Goal: Task Accomplishment & Management: Use online tool/utility

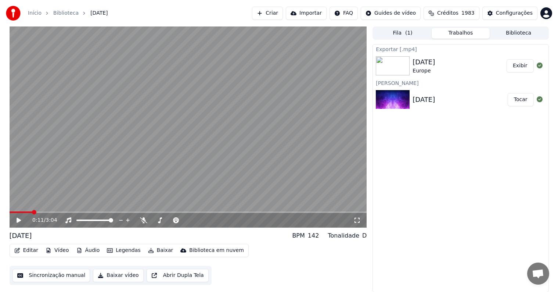
click at [528, 65] on button "Exibir" at bounding box center [520, 65] width 27 height 13
click at [18, 219] on icon at bounding box center [19, 220] width 4 height 5
click at [516, 35] on button "Biblioteca" at bounding box center [519, 33] width 58 height 11
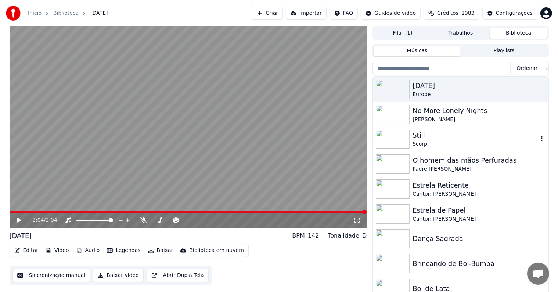
click at [422, 139] on div "Still" at bounding box center [475, 135] width 125 height 10
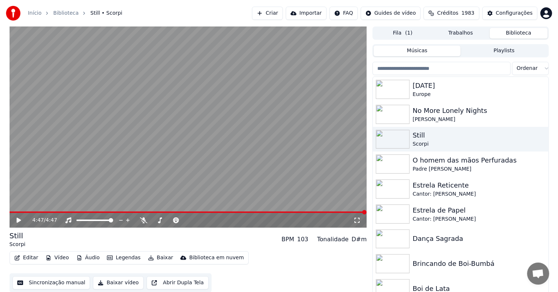
click at [283, 13] on button "Criar" at bounding box center [267, 13] width 31 height 13
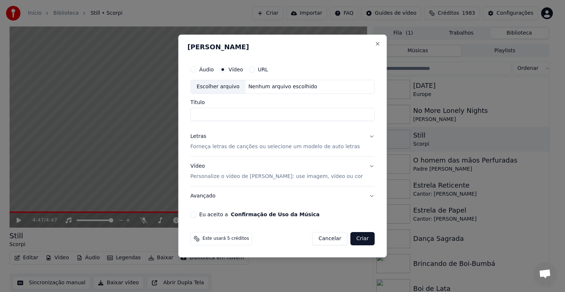
click at [255, 68] on button "URL" at bounding box center [252, 70] width 6 height 6
click at [227, 88] on input "text" at bounding box center [282, 86] width 184 height 15
paste input "**********"
type input "**********"
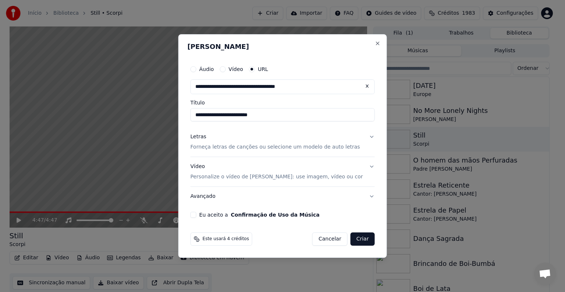
type input "**********"
click at [232, 114] on input "**********" at bounding box center [282, 114] width 184 height 13
type input "**********"
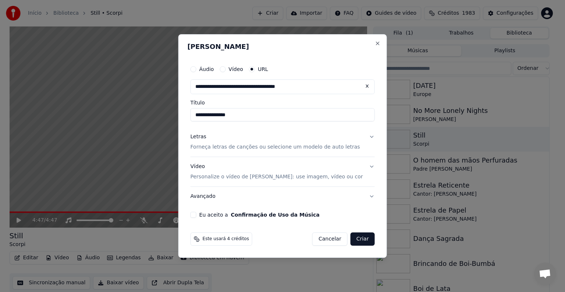
click at [242, 116] on input "**********" at bounding box center [282, 114] width 184 height 13
click at [207, 116] on input "**********" at bounding box center [282, 114] width 184 height 13
click at [213, 214] on label "Eu aceito a Confirmação de Uso da Música" at bounding box center [259, 214] width 120 height 5
click at [196, 214] on button "Eu aceito a Confirmação de Uso da Música" at bounding box center [193, 215] width 6 height 6
click at [218, 198] on button "Avançado" at bounding box center [282, 196] width 184 height 19
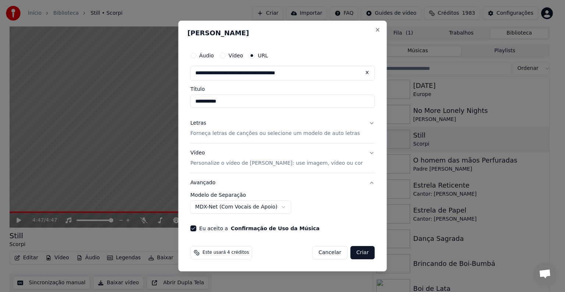
click at [213, 182] on button "Avançado" at bounding box center [282, 182] width 184 height 19
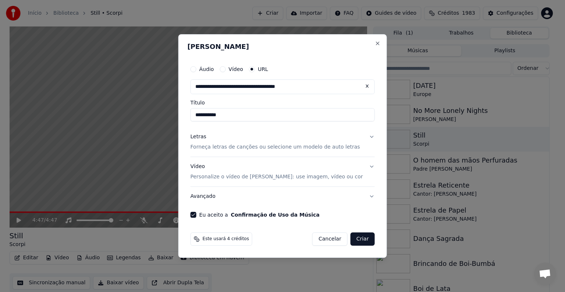
click at [211, 175] on p "Personalize o vídeo de [PERSON_NAME]: use imagem, vídeo ou cor" at bounding box center [276, 176] width 172 height 7
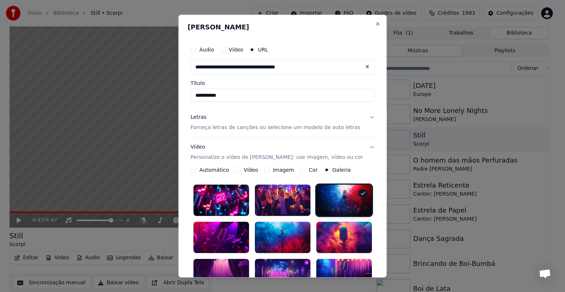
click at [363, 146] on button "Vídeo Personalize o vídeo de karaokê: use imagem, vídeo ou cor" at bounding box center [282, 151] width 184 height 29
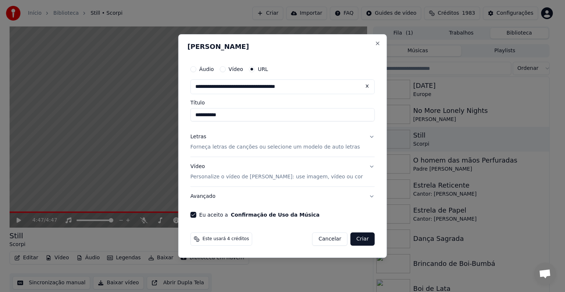
click at [229, 116] on input "**********" at bounding box center [282, 114] width 184 height 13
type input "**********"
click at [210, 149] on p "Forneça letras de canções ou selecione um modelo de auto letras" at bounding box center [274, 146] width 169 height 7
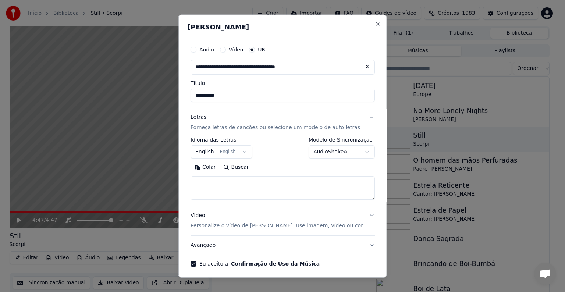
click at [210, 151] on button "English English" at bounding box center [221, 151] width 62 height 13
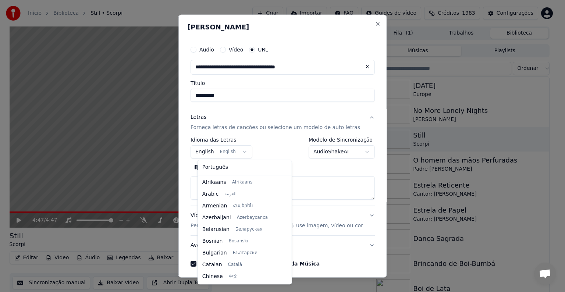
scroll to position [59, 0]
click at [211, 150] on body "**********" at bounding box center [279, 146] width 558 height 292
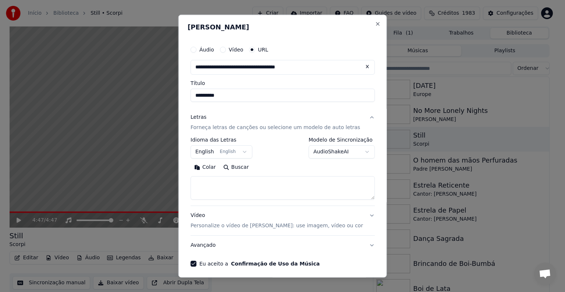
click at [213, 168] on button "Colar" at bounding box center [204, 167] width 29 height 12
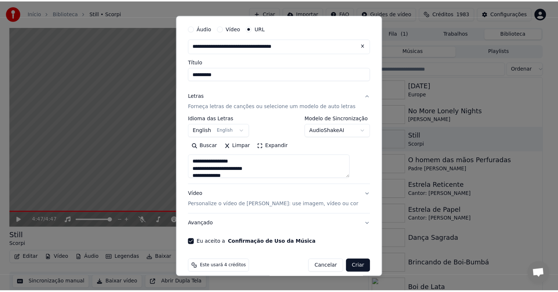
scroll to position [29, 0]
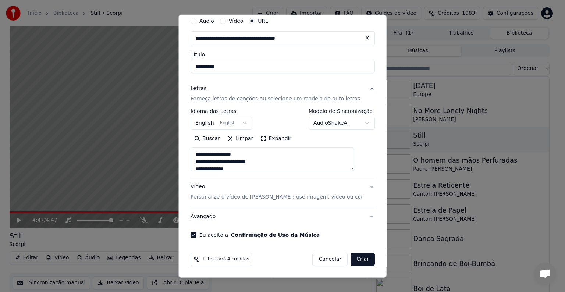
click at [350, 260] on button "Criar" at bounding box center [362, 259] width 24 height 13
type textarea "**********"
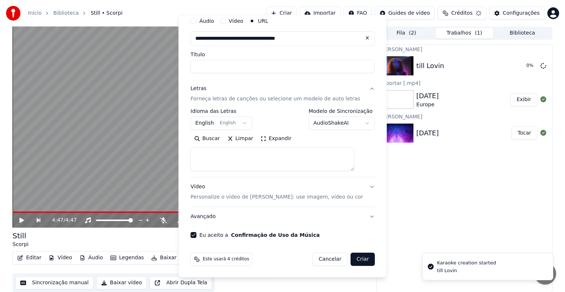
select select
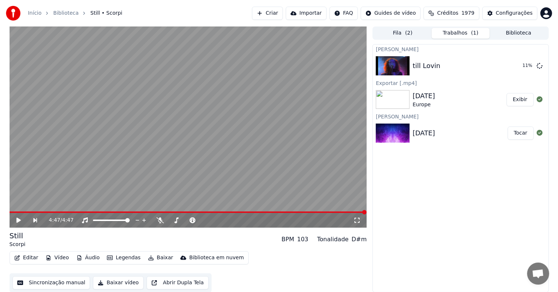
click at [501, 31] on button "Biblioteca" at bounding box center [519, 33] width 58 height 11
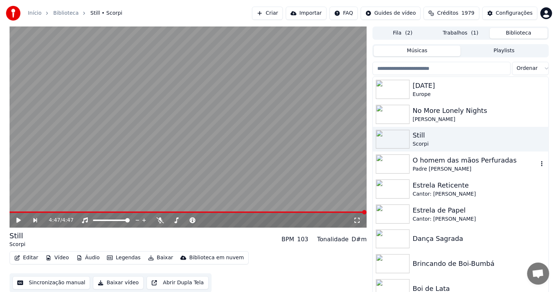
click at [435, 163] on div "O homem das mãos Perfuradas" at bounding box center [475, 160] width 125 height 10
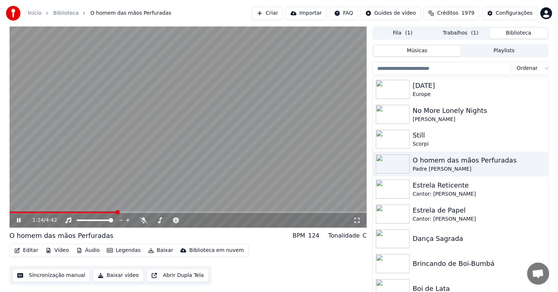
click at [192, 116] on video at bounding box center [189, 126] width 358 height 201
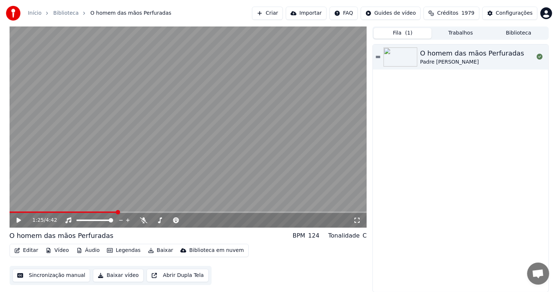
click at [416, 29] on button "Fila ( 1 )" at bounding box center [403, 33] width 58 height 11
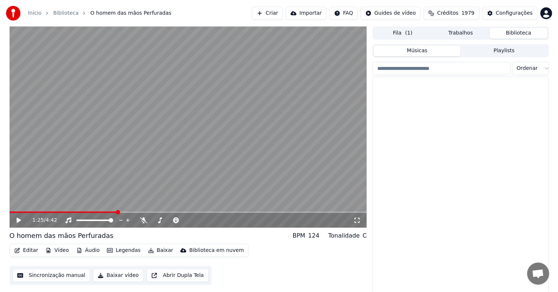
click at [504, 30] on button "Biblioteca" at bounding box center [519, 33] width 58 height 11
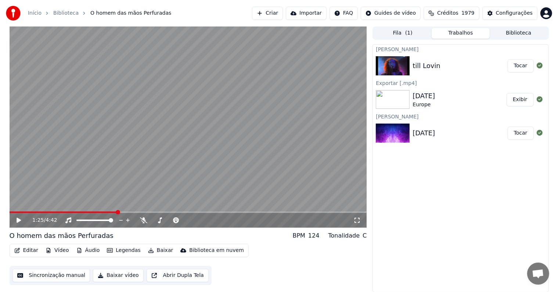
click at [448, 32] on button "Trabalhos" at bounding box center [461, 33] width 58 height 11
click at [388, 66] on img at bounding box center [393, 65] width 34 height 19
click at [524, 67] on button "Tocar" at bounding box center [521, 65] width 26 height 13
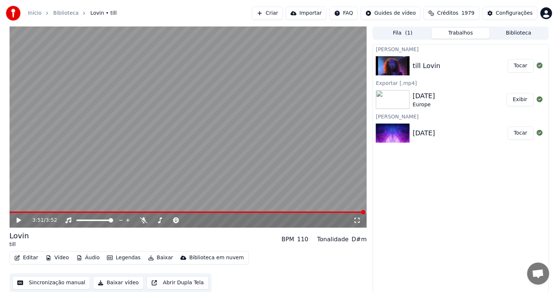
click at [43, 283] on button "Sincronização manual" at bounding box center [51, 282] width 78 height 13
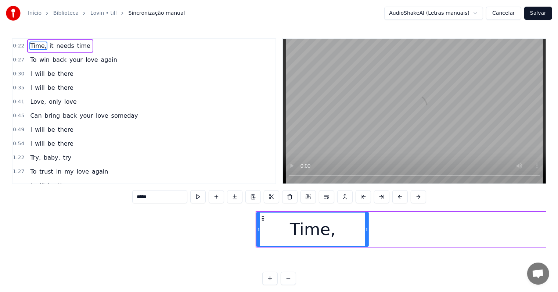
scroll to position [0, 3696]
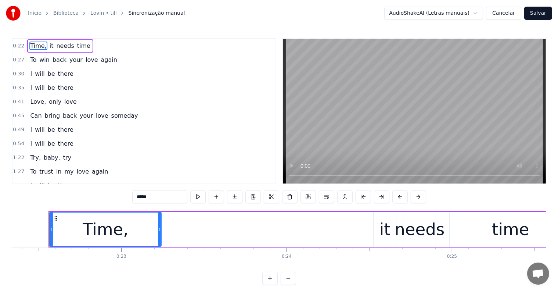
click at [506, 14] on button "Cancelar" at bounding box center [503, 13] width 35 height 13
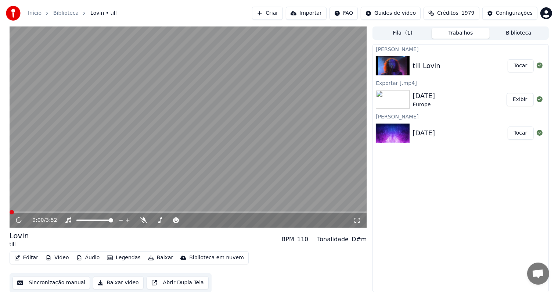
click at [27, 257] on button "Editar" at bounding box center [26, 258] width 30 height 10
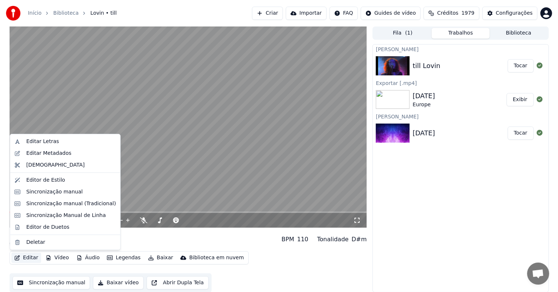
click at [151, 188] on video at bounding box center [189, 126] width 358 height 201
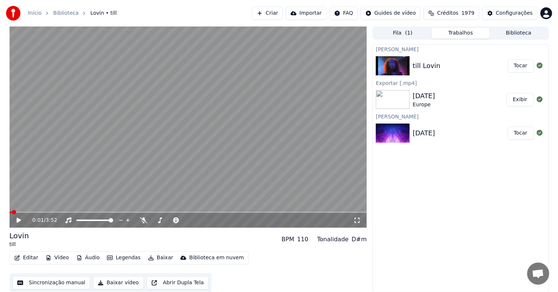
click at [30, 257] on button "Editar" at bounding box center [26, 258] width 30 height 10
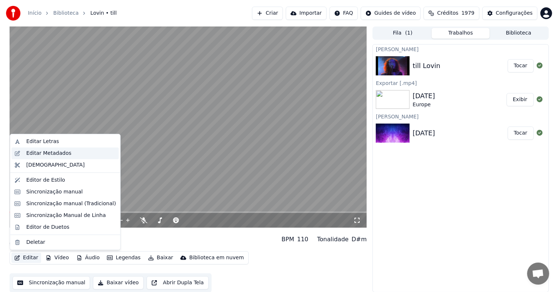
click at [39, 151] on div "Editar Metadados" at bounding box center [48, 153] width 45 height 7
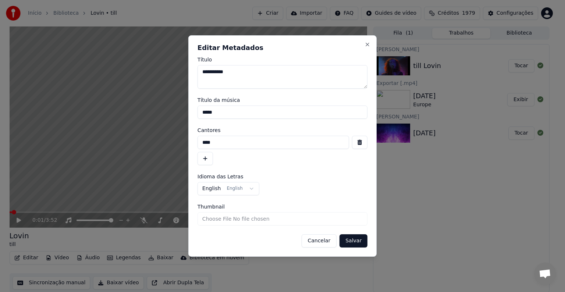
click at [229, 72] on textarea "**********" at bounding box center [282, 77] width 170 height 24
type textarea "**********"
drag, startPoint x: 230, startPoint y: 111, endPoint x: 195, endPoint y: 112, distance: 35.3
click at [195, 112] on div "**********" at bounding box center [282, 145] width 188 height 221
drag, startPoint x: 219, startPoint y: 143, endPoint x: 187, endPoint y: 142, distance: 32.4
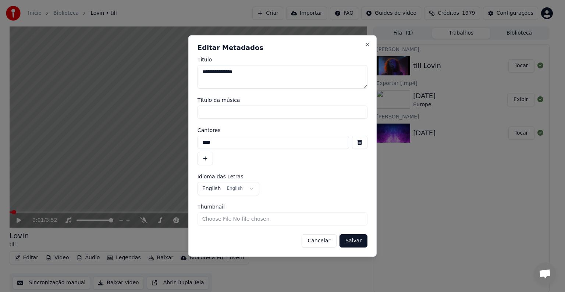
click at [187, 142] on body "**********" at bounding box center [279, 146] width 558 height 292
type input "*********"
click at [355, 241] on button "Salvar" at bounding box center [353, 240] width 28 height 13
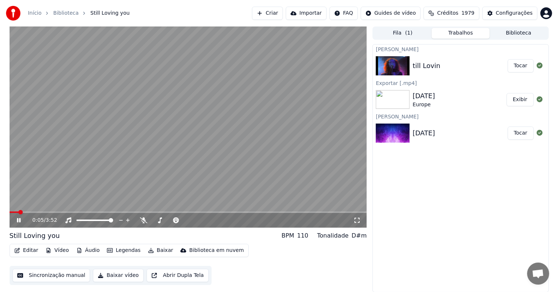
click at [52, 132] on video at bounding box center [189, 126] width 358 height 201
click at [39, 272] on button "Sincronização manual" at bounding box center [51, 275] width 78 height 13
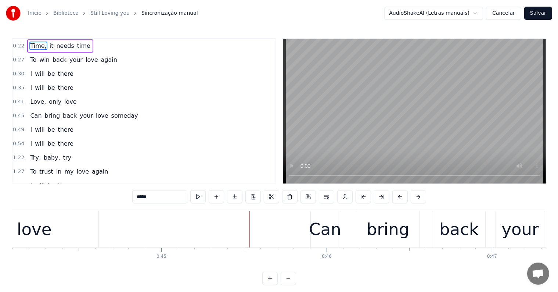
scroll to position [0, 7413]
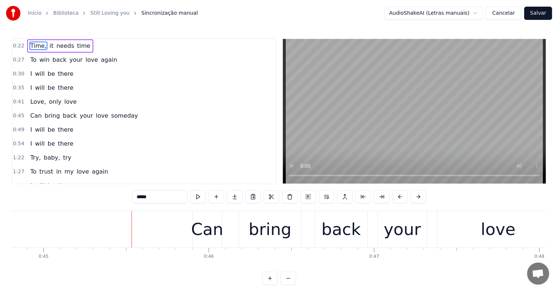
click at [49, 101] on span "only" at bounding box center [55, 101] width 14 height 8
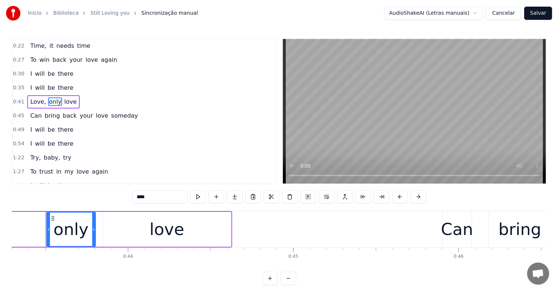
scroll to position [0, 7160]
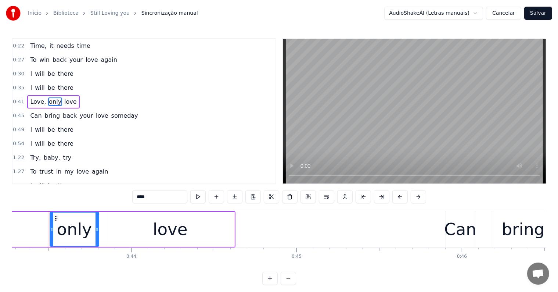
click at [64, 102] on span "love" at bounding box center [71, 101] width 14 height 8
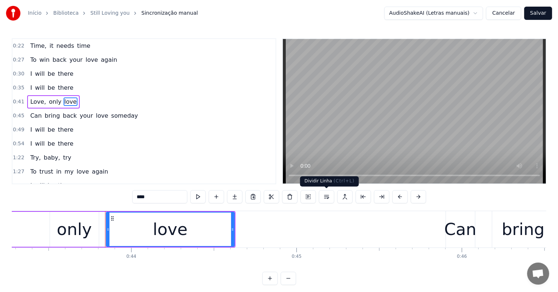
click at [325, 197] on button at bounding box center [326, 196] width 15 height 13
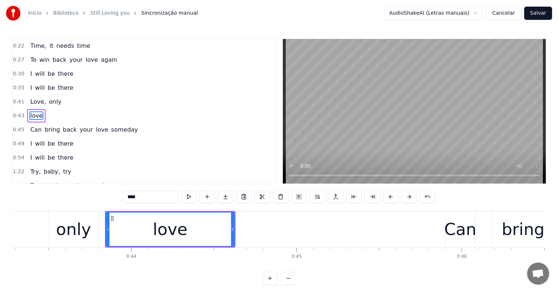
scroll to position [2, 0]
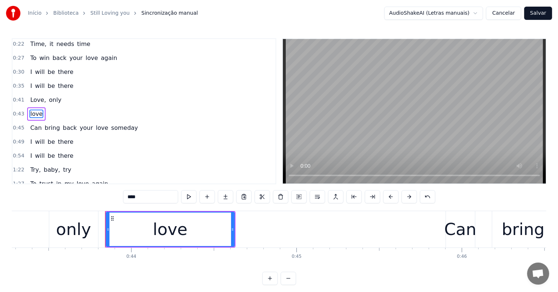
click at [49, 96] on span "only" at bounding box center [55, 100] width 14 height 8
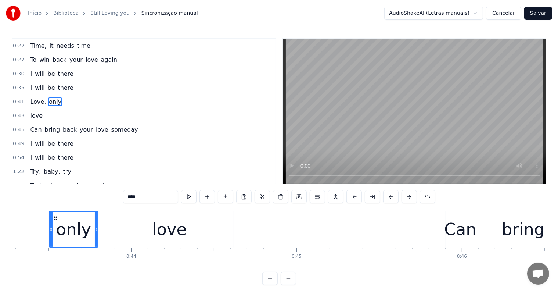
click at [85, 59] on span "love" at bounding box center [92, 60] width 14 height 8
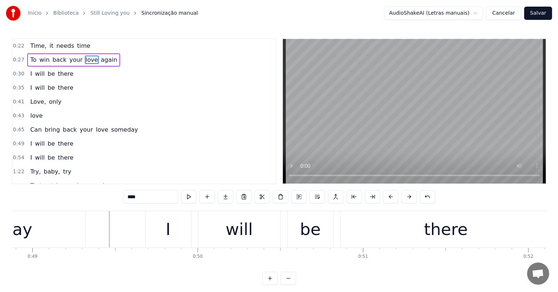
scroll to position [0, 8093]
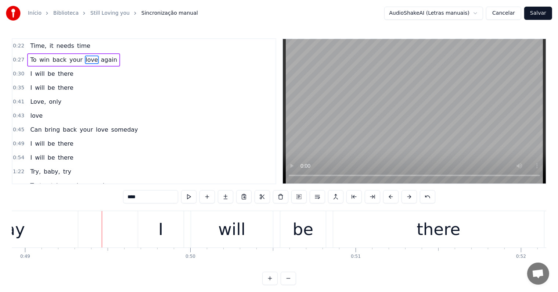
click at [111, 128] on span "someday" at bounding box center [125, 129] width 28 height 8
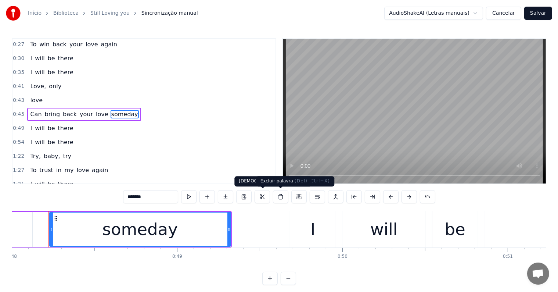
scroll to position [0, 7941]
click at [316, 194] on button at bounding box center [317, 196] width 15 height 13
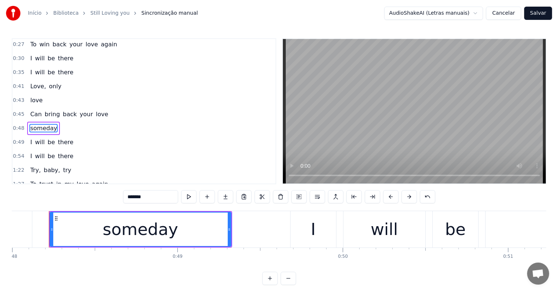
scroll to position [29, 0]
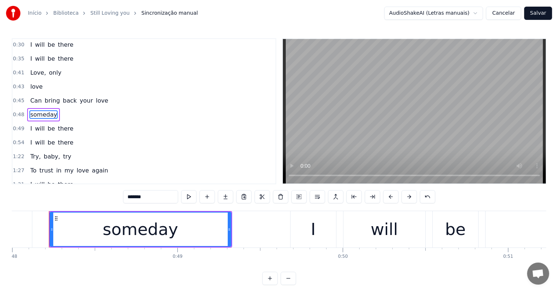
click at [95, 100] on span "love" at bounding box center [102, 100] width 14 height 8
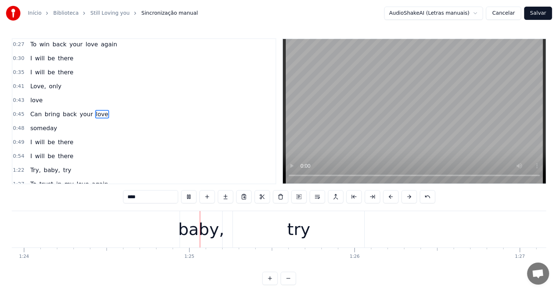
scroll to position [0, 13889]
click at [199, 227] on div "baby," at bounding box center [197, 229] width 46 height 25
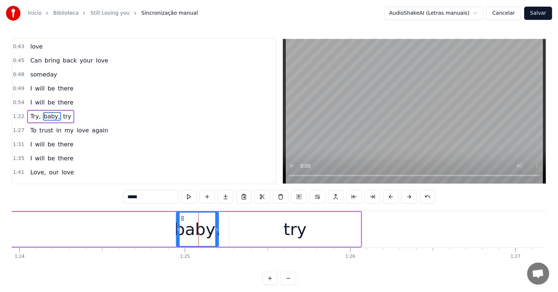
scroll to position [69, 0]
click at [62, 112] on span "try" at bounding box center [67, 116] width 10 height 8
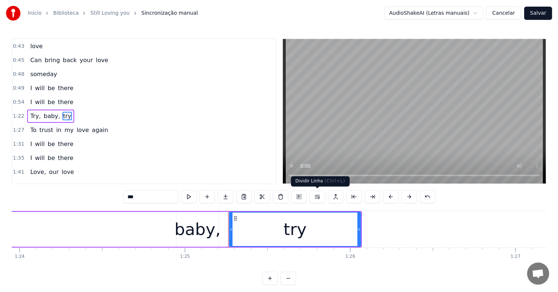
click at [318, 196] on button at bounding box center [317, 196] width 15 height 13
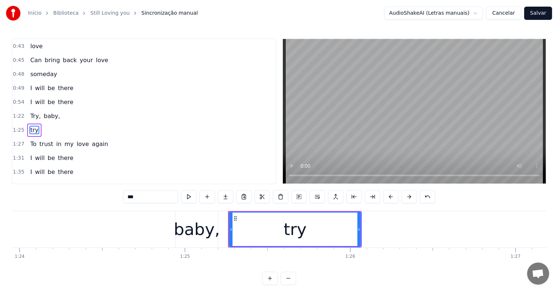
scroll to position [83, 0]
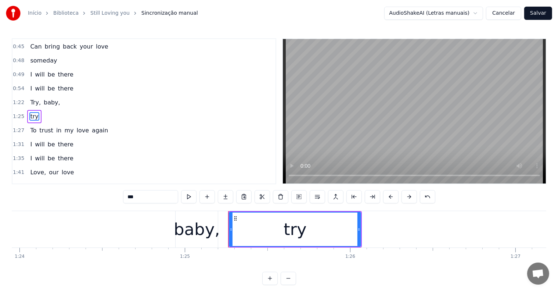
click at [47, 99] on span "baby," at bounding box center [52, 102] width 18 height 8
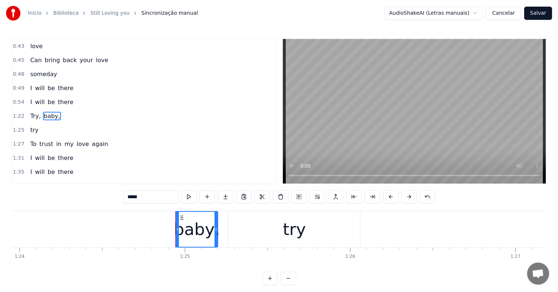
click at [153, 198] on input "*****" at bounding box center [150, 196] width 55 height 13
type input "****"
click at [104, 229] on div "Try, baby" at bounding box center [24, 229] width 392 height 36
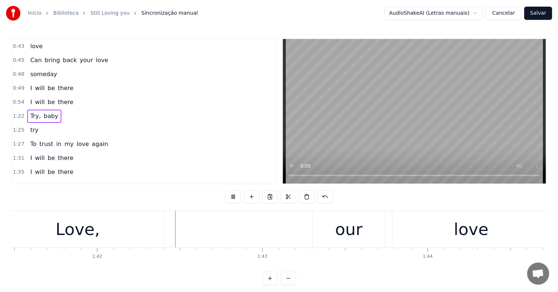
scroll to position [0, 16826]
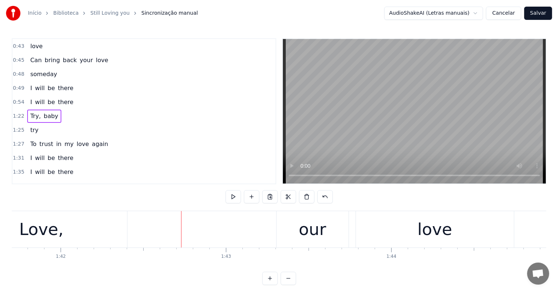
click at [299, 238] on div "our" at bounding box center [313, 229] width 72 height 36
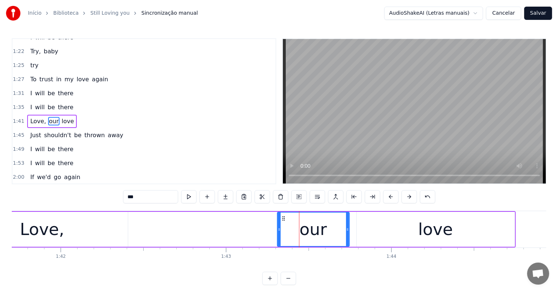
scroll to position [137, 0]
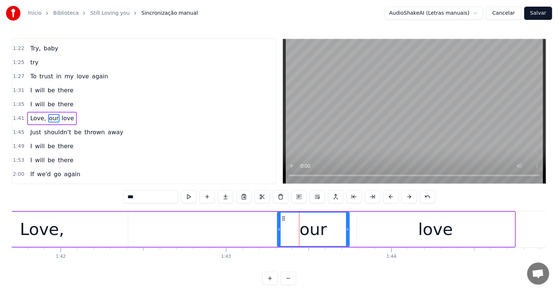
click at [63, 114] on span "love" at bounding box center [68, 118] width 14 height 8
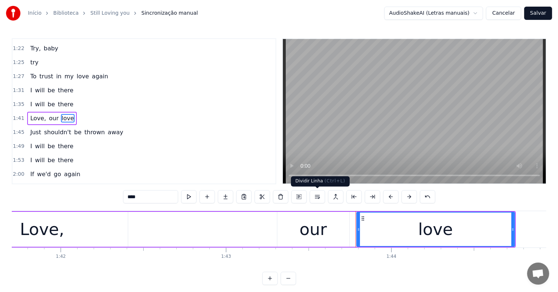
click at [316, 197] on button at bounding box center [317, 196] width 15 height 13
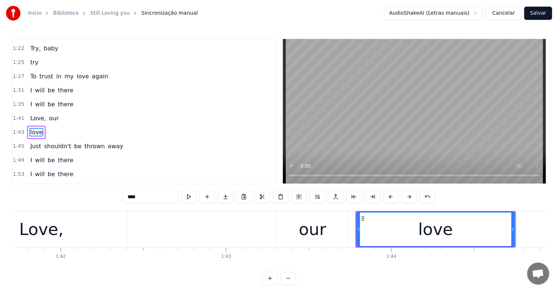
scroll to position [151, 0]
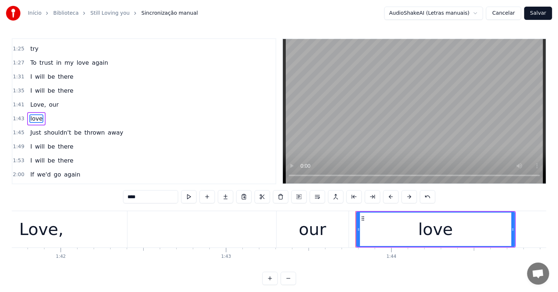
click at [48, 100] on span "our" at bounding box center [53, 104] width 11 height 8
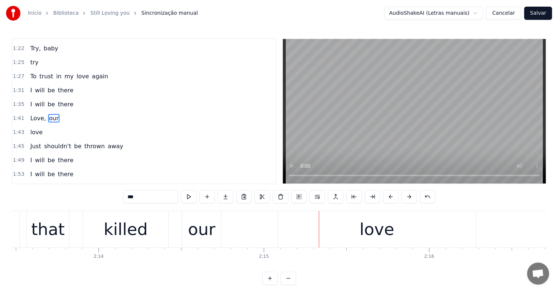
scroll to position [0, 22263]
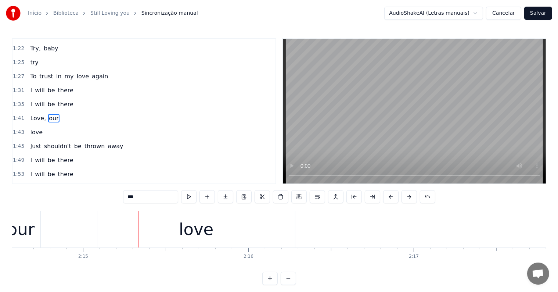
click at [194, 233] on div "love" at bounding box center [196, 229] width 35 height 25
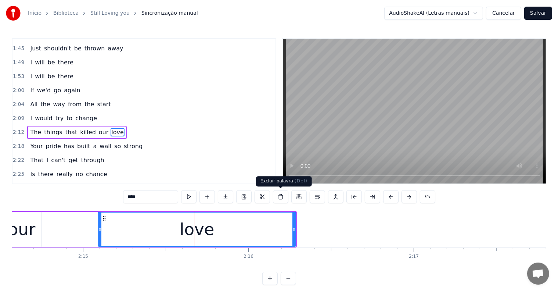
scroll to position [246, 0]
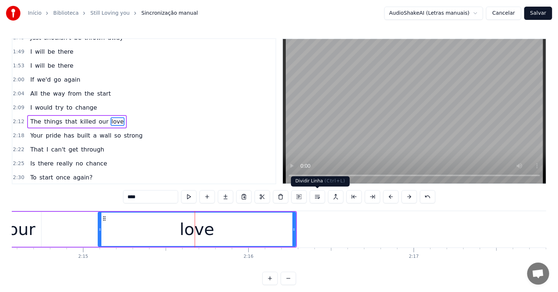
click at [318, 197] on button at bounding box center [317, 196] width 15 height 13
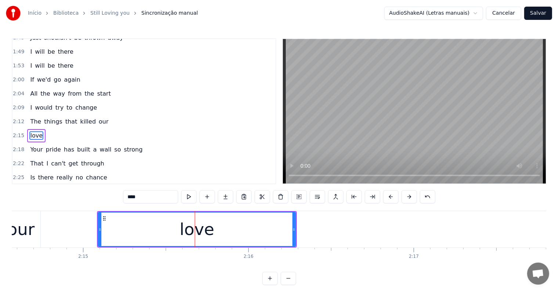
scroll to position [259, 0]
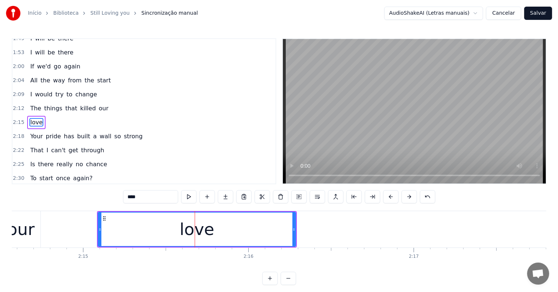
click at [36, 231] on div "our" at bounding box center [20, 229] width 39 height 36
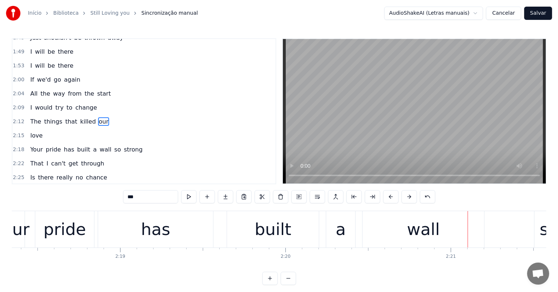
scroll to position [0, 23219]
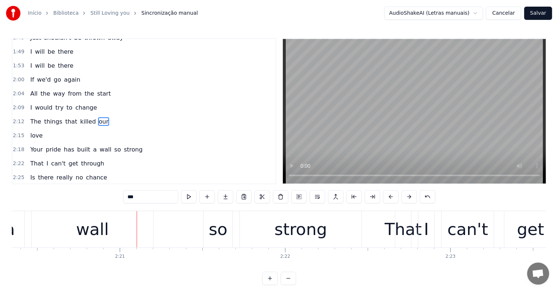
click at [90, 237] on div "wall" at bounding box center [92, 229] width 33 height 25
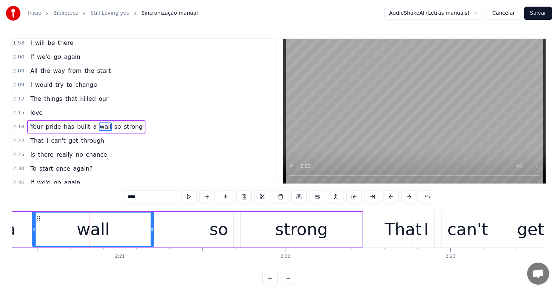
scroll to position [272, 0]
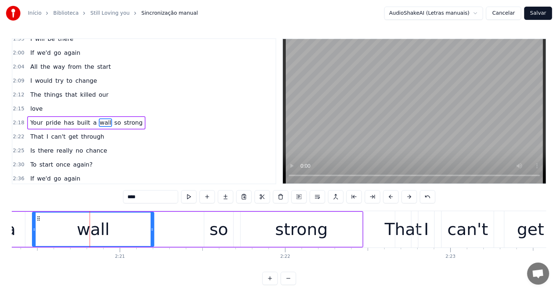
click at [114, 118] on span "so" at bounding box center [118, 122] width 8 height 8
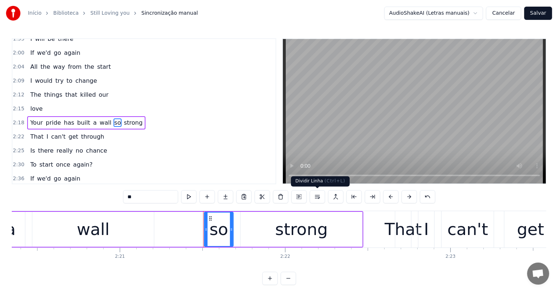
click at [318, 197] on button at bounding box center [317, 196] width 15 height 13
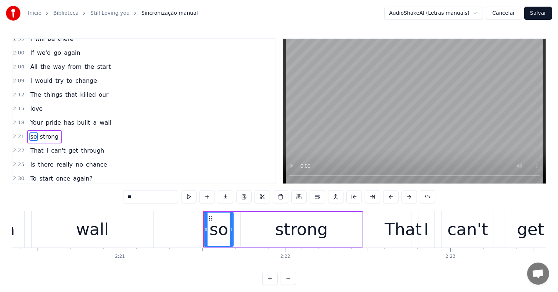
scroll to position [286, 0]
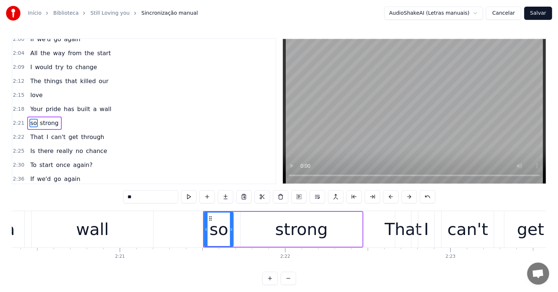
click at [99, 105] on span "wall" at bounding box center [105, 109] width 13 height 8
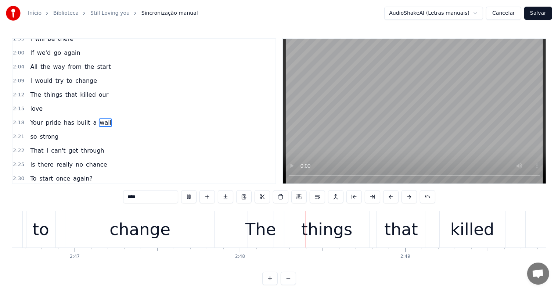
scroll to position [0, 27717]
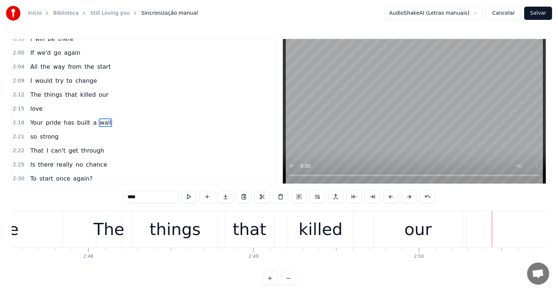
click at [399, 233] on div "our" at bounding box center [418, 229] width 89 height 36
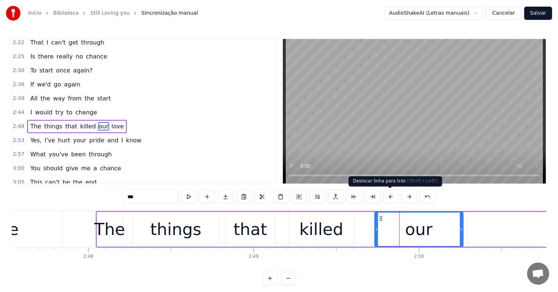
scroll to position [381, 0]
click at [111, 122] on span "love" at bounding box center [118, 126] width 14 height 8
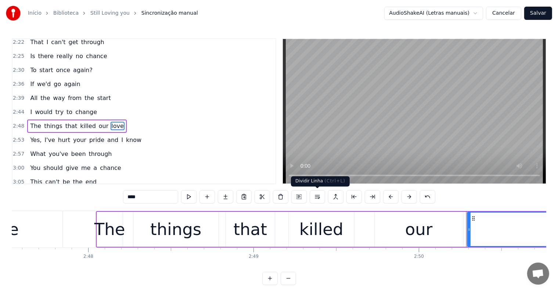
click at [317, 198] on button at bounding box center [317, 196] width 15 height 13
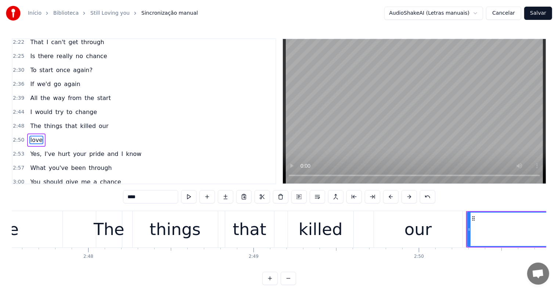
scroll to position [394, 0]
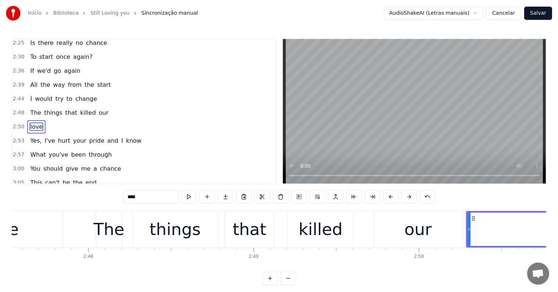
click at [98, 108] on span "our" at bounding box center [103, 112] width 11 height 8
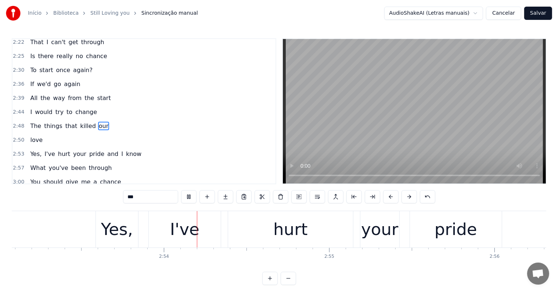
scroll to position [0, 28667]
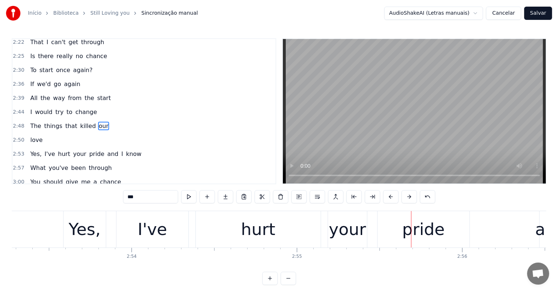
click at [413, 238] on div "pride" at bounding box center [424, 229] width 43 height 25
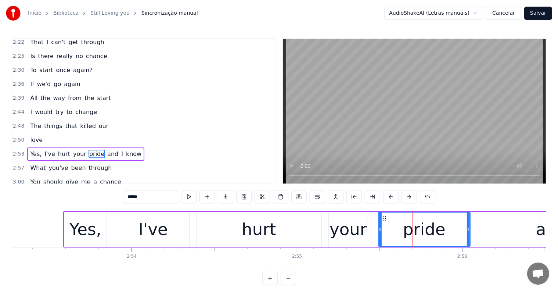
scroll to position [408, 0]
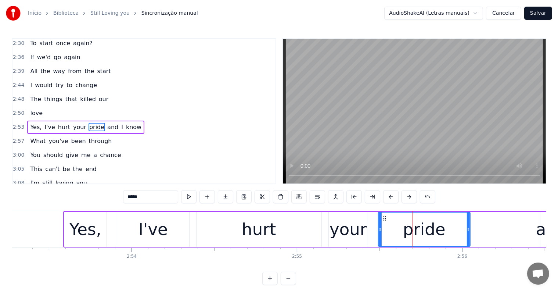
click at [107, 123] on span "and" at bounding box center [113, 127] width 12 height 8
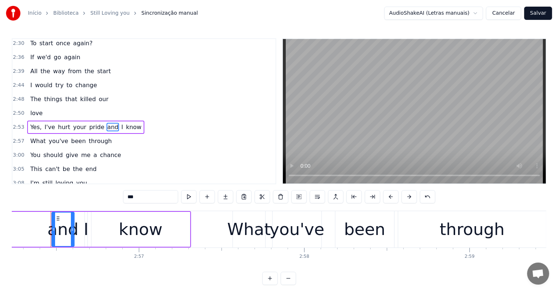
scroll to position [0, 29157]
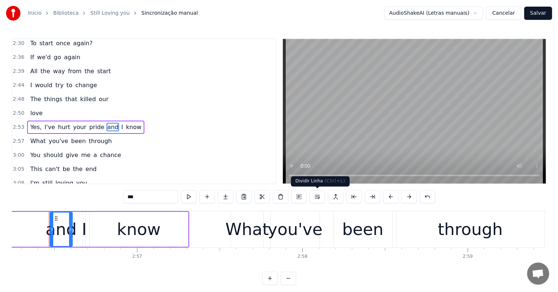
click at [319, 197] on button at bounding box center [317, 196] width 15 height 13
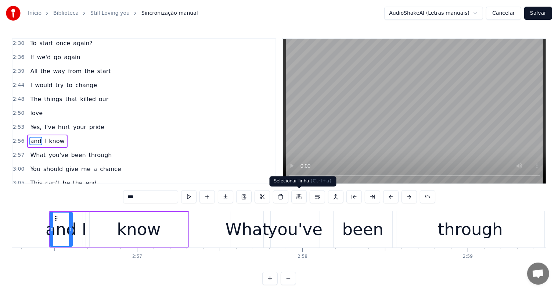
scroll to position [421, 0]
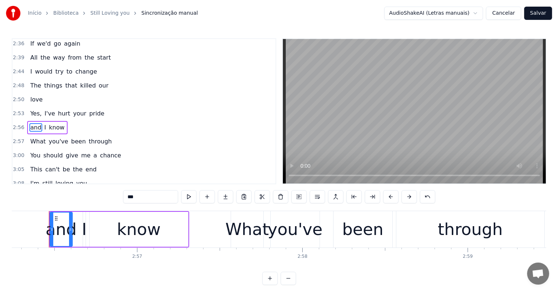
click at [92, 109] on span "pride" at bounding box center [97, 113] width 17 height 8
type input "*****"
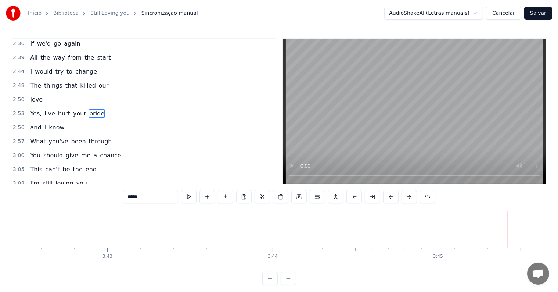
scroll to position [0, 36791]
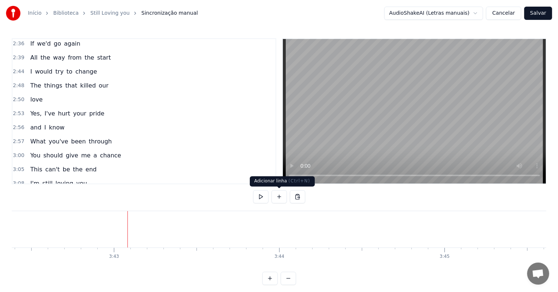
click at [281, 197] on button at bounding box center [279, 196] width 15 height 13
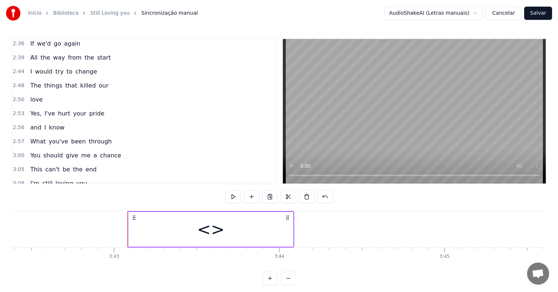
click at [226, 231] on div "<>" at bounding box center [211, 229] width 165 height 35
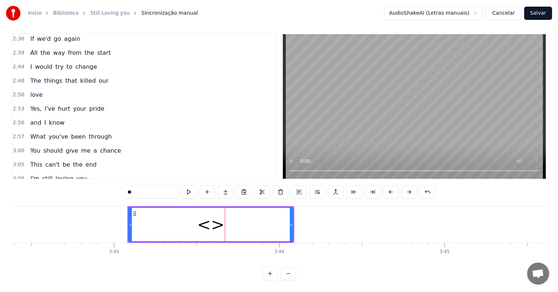
scroll to position [491, 0]
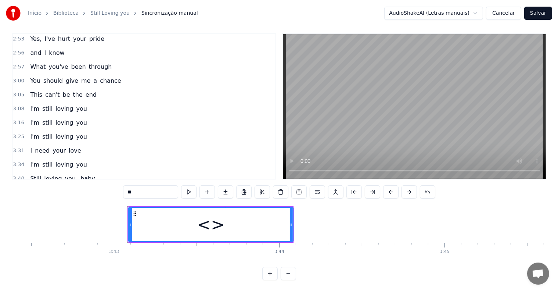
drag, startPoint x: 165, startPoint y: 186, endPoint x: 104, endPoint y: 185, distance: 60.7
click at [104, 185] on div "0:22 Time, it needs time 0:27 To win back your love again 0:30 I will be there …" at bounding box center [279, 156] width 535 height 247
type input "*"
type input "****"
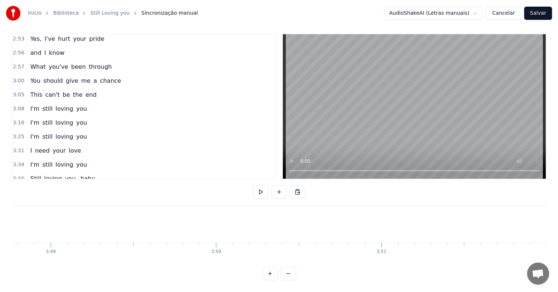
scroll to position [0, 37847]
click at [536, 12] on button "Salvar" at bounding box center [539, 13] width 28 height 13
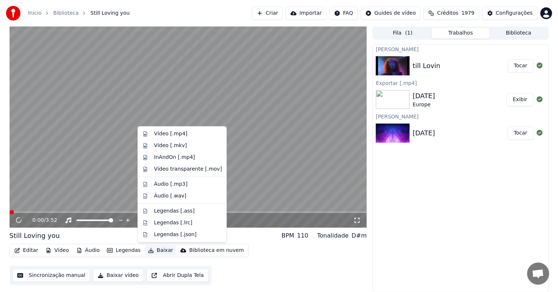
click at [154, 251] on button "Baixar" at bounding box center [160, 250] width 31 height 10
click at [165, 133] on div "Vídeo [.mp4]" at bounding box center [170, 133] width 33 height 7
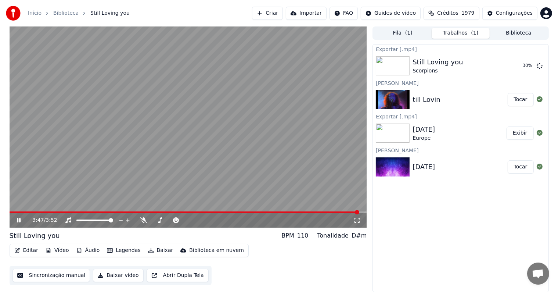
click at [328, 211] on video at bounding box center [189, 126] width 358 height 201
click at [326, 212] on span at bounding box center [185, 211] width 351 height 1
click at [19, 221] on icon at bounding box center [23, 220] width 17 height 6
click at [515, 65] on button "Exibir" at bounding box center [520, 65] width 27 height 13
click at [283, 13] on button "Criar" at bounding box center [267, 13] width 31 height 13
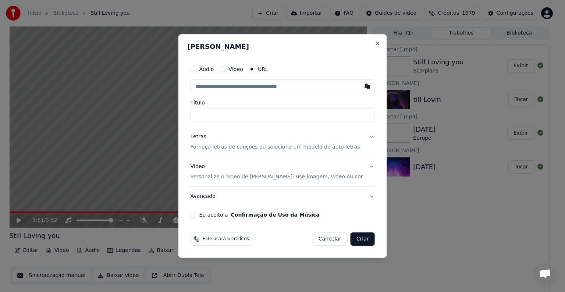
click at [225, 68] on button "Vídeo" at bounding box center [222, 69] width 6 height 6
click at [255, 69] on button "URL" at bounding box center [252, 70] width 6 height 6
click at [251, 88] on input "text" at bounding box center [282, 86] width 184 height 15
paste input "**********"
type input "**********"
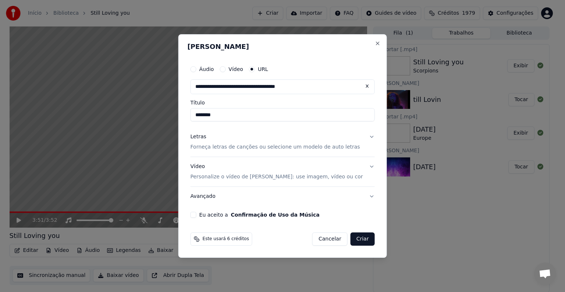
type input "********"
type input "**********"
click at [232, 115] on input "********" at bounding box center [282, 114] width 184 height 13
type input "*******"
type input "**********"
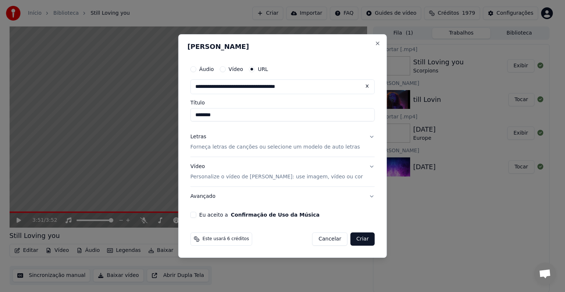
type input "********"
click at [218, 147] on p "Forneça letras de canções ou selecione um modelo de auto letras" at bounding box center [274, 146] width 169 height 7
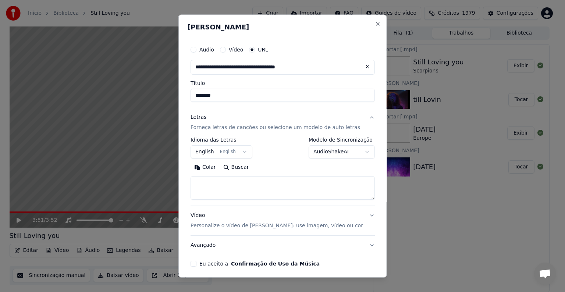
click at [218, 154] on button "English English" at bounding box center [221, 151] width 62 height 13
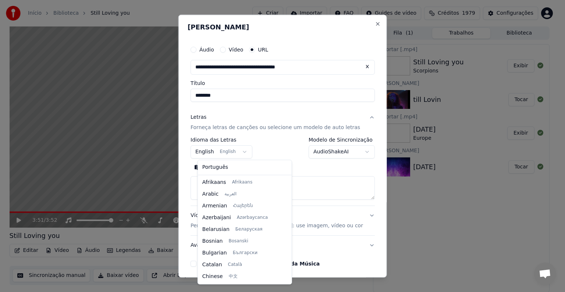
scroll to position [59, 0]
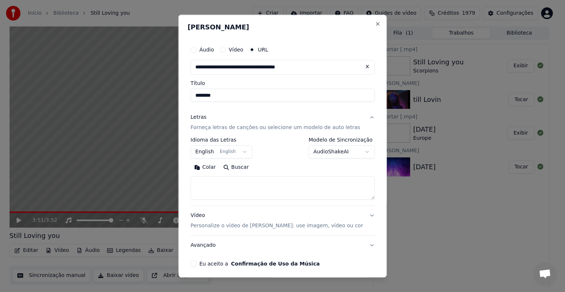
click at [214, 152] on body "**********" at bounding box center [279, 146] width 558 height 292
click at [213, 167] on button "Colar" at bounding box center [204, 167] width 29 height 12
type textarea "**********"
drag, startPoint x: 339, startPoint y: 185, endPoint x: 194, endPoint y: 181, distance: 144.9
click at [194, 181] on div "**********" at bounding box center [282, 154] width 190 height 230
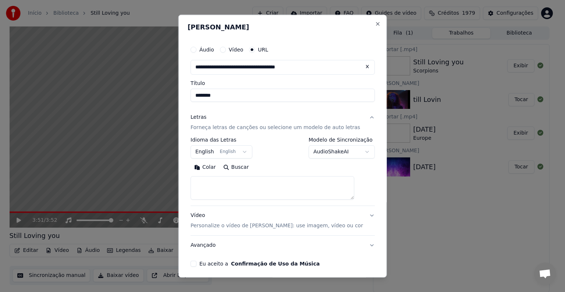
paste textarea "**********"
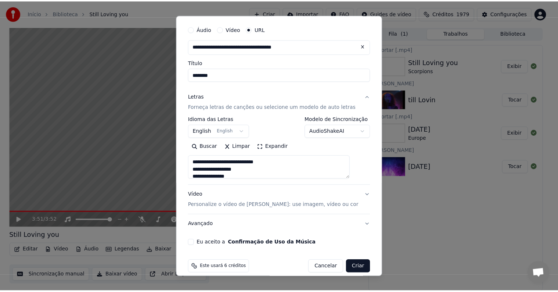
scroll to position [29, 0]
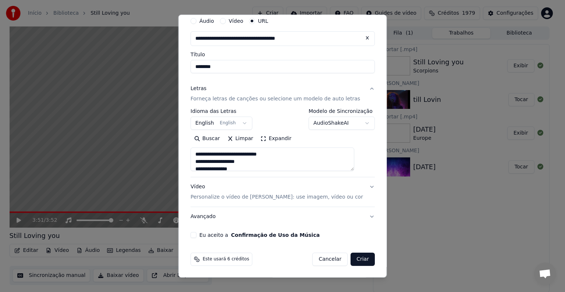
type textarea "**********"
click at [196, 233] on button "Eu aceito a Confirmação de Uso da Música" at bounding box center [193, 235] width 6 height 6
click at [350, 259] on button "Criar" at bounding box center [362, 259] width 24 height 13
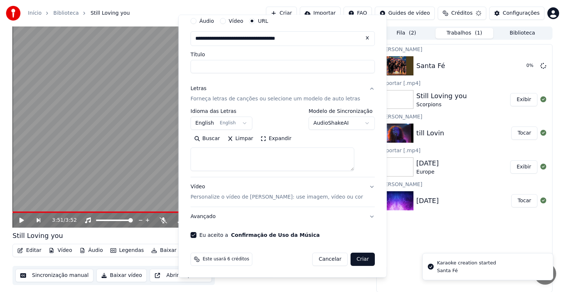
select select
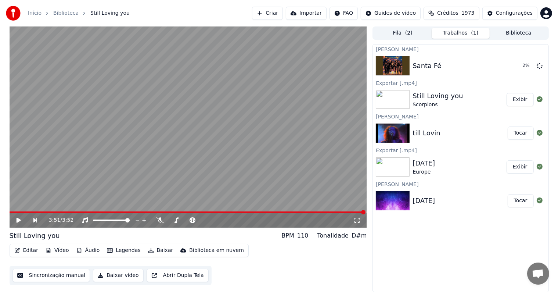
click at [514, 104] on button "Exibir" at bounding box center [520, 99] width 27 height 13
click at [518, 99] on button "Exibir" at bounding box center [520, 99] width 27 height 13
click at [520, 168] on button "Exibir" at bounding box center [520, 166] width 27 height 13
click at [526, 67] on button "Tocar" at bounding box center [521, 65] width 26 height 13
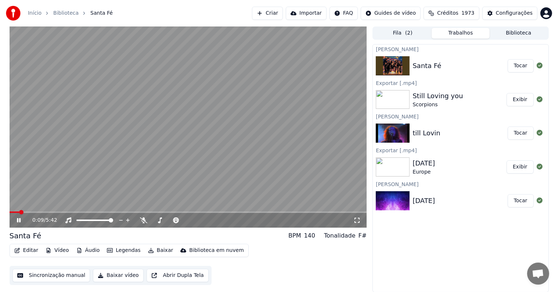
click at [111, 92] on video at bounding box center [189, 126] width 358 height 201
click at [30, 250] on button "Editar" at bounding box center [26, 250] width 30 height 10
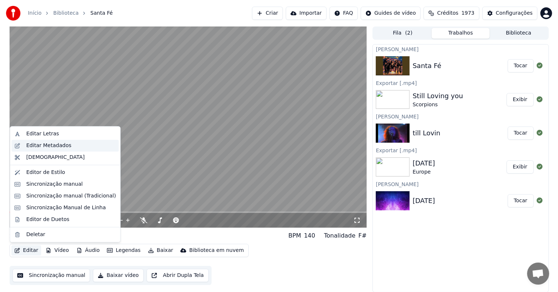
click at [36, 145] on div "Editar Metadados" at bounding box center [48, 145] width 45 height 7
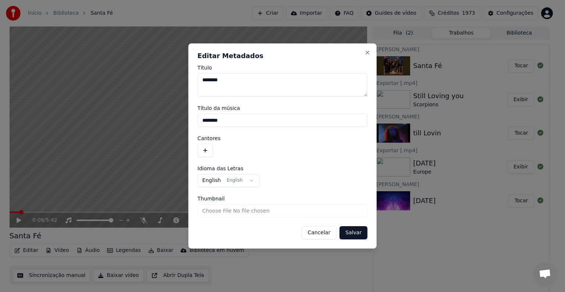
drag, startPoint x: 229, startPoint y: 122, endPoint x: 197, endPoint y: 122, distance: 31.2
click at [197, 122] on input "********" at bounding box center [282, 120] width 170 height 13
click at [207, 150] on button "button" at bounding box center [204, 150] width 15 height 13
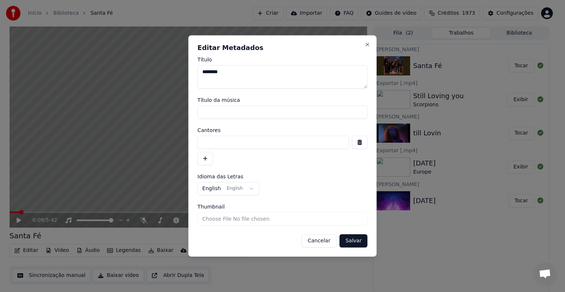
click at [210, 140] on input at bounding box center [272, 142] width 151 height 13
type input "**********"
click at [354, 239] on button "Salvar" at bounding box center [353, 240] width 28 height 13
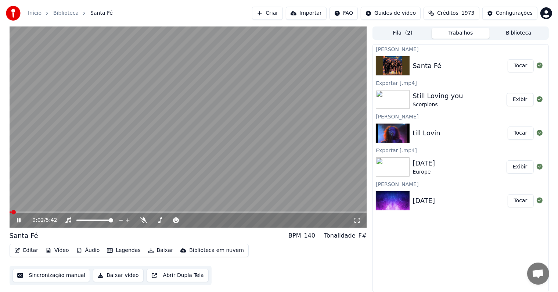
click at [11, 212] on span at bounding box center [11, 211] width 2 height 1
click at [19, 221] on icon at bounding box center [23, 220] width 17 height 6
click at [59, 276] on button "Sincronização manual" at bounding box center [51, 275] width 78 height 13
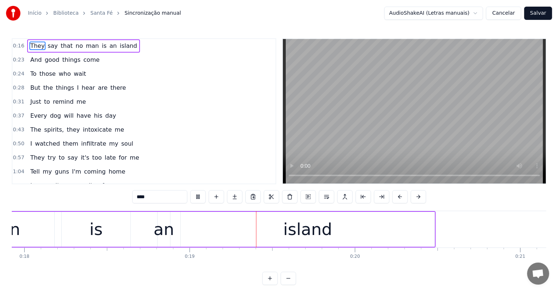
scroll to position [0, 3045]
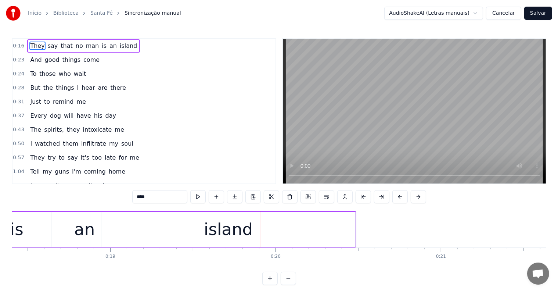
click at [215, 233] on div "island" at bounding box center [228, 229] width 49 height 25
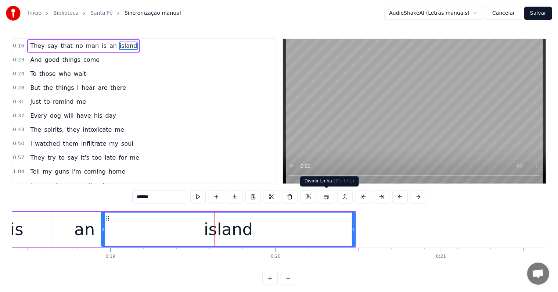
click at [325, 198] on button at bounding box center [326, 196] width 15 height 13
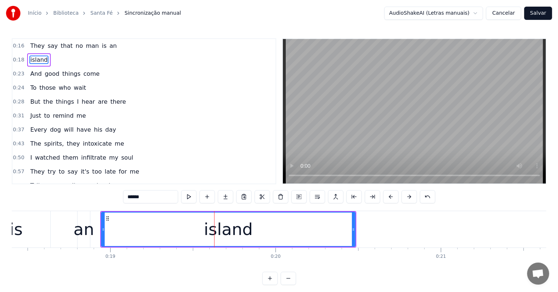
click at [109, 47] on span "an" at bounding box center [113, 46] width 9 height 8
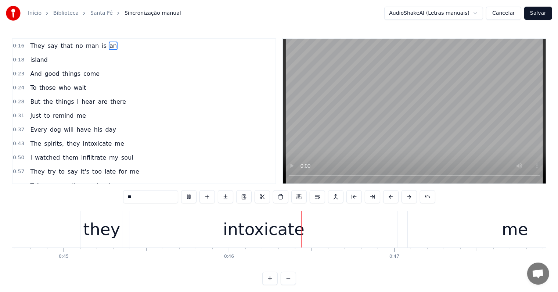
scroll to position [0, 7540]
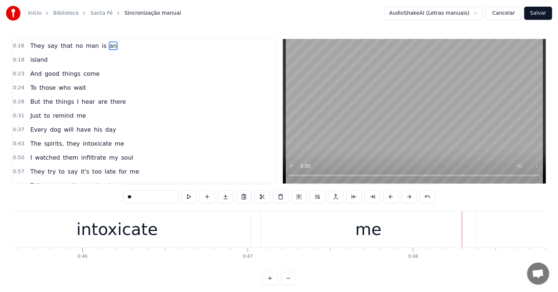
click at [343, 238] on div "me" at bounding box center [368, 229] width 214 height 36
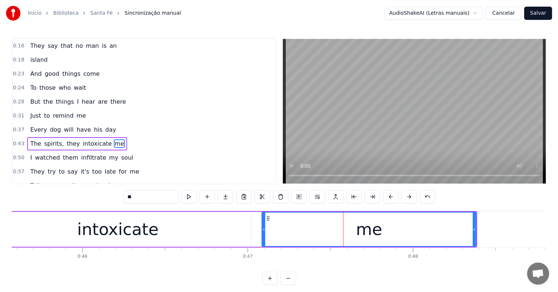
scroll to position [29, 0]
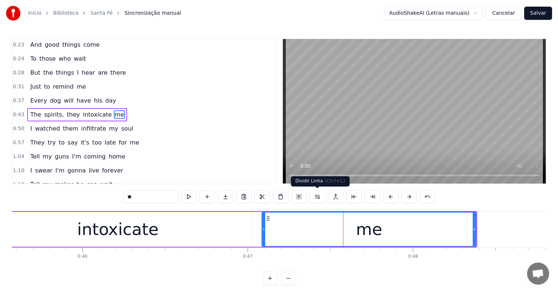
click at [319, 197] on button at bounding box center [317, 196] width 15 height 13
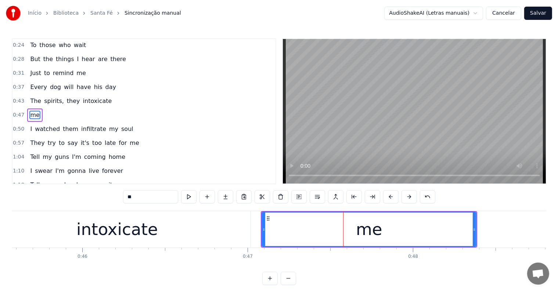
click at [165, 229] on div "intoxicate" at bounding box center [116, 229] width 267 height 36
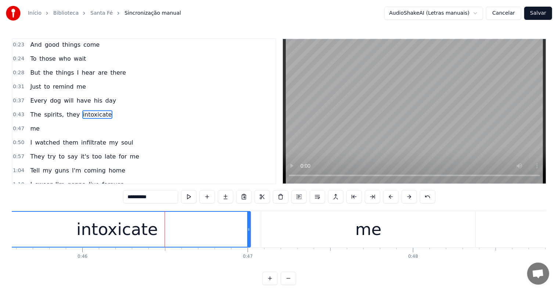
click at [35, 111] on span "The" at bounding box center [35, 114] width 12 height 8
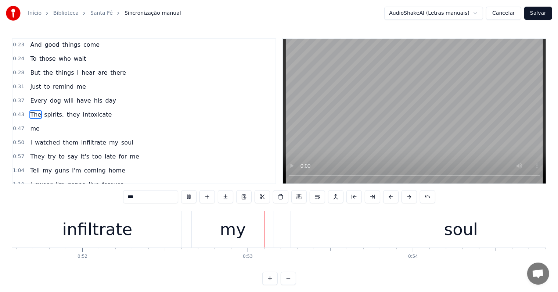
scroll to position [0, 8617]
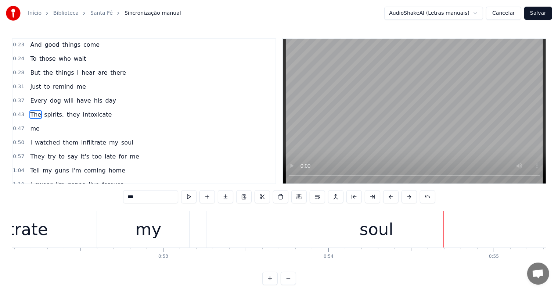
click at [349, 225] on div "soul" at bounding box center [377, 229] width 340 height 36
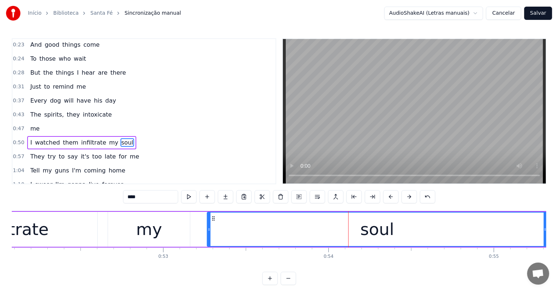
scroll to position [56, 0]
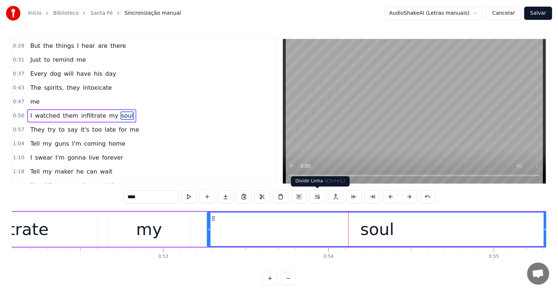
click at [318, 196] on button at bounding box center [317, 196] width 15 height 13
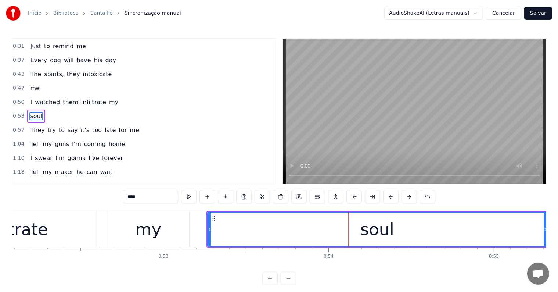
click at [122, 235] on div "my" at bounding box center [148, 229] width 82 height 36
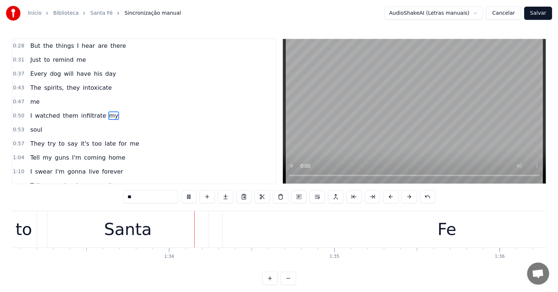
scroll to position [0, 15410]
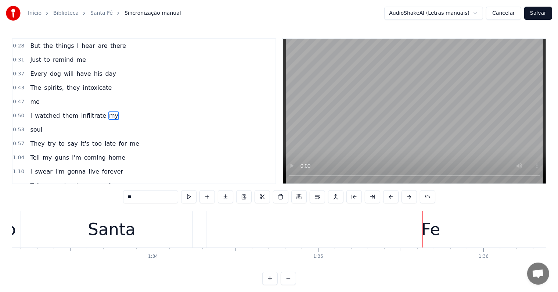
click at [312, 239] on div "Fe" at bounding box center [431, 229] width 449 height 36
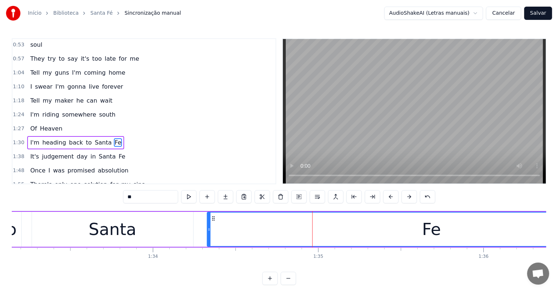
scroll to position [164, 0]
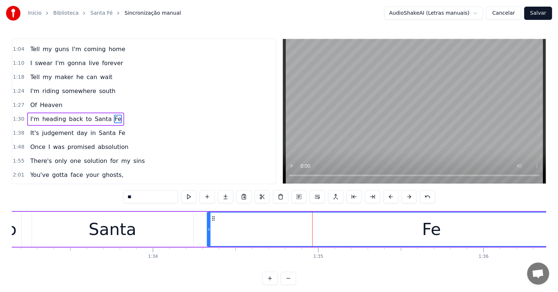
click at [176, 198] on input "**" at bounding box center [150, 196] width 55 height 13
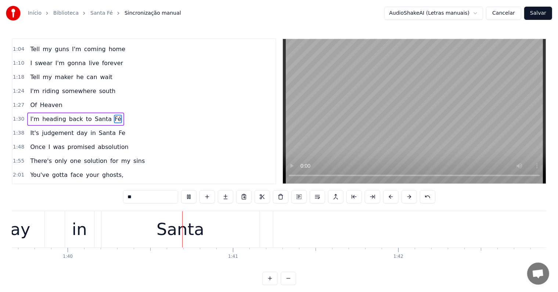
scroll to position [0, 16490]
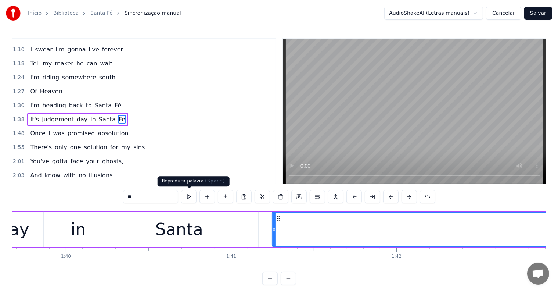
click at [173, 194] on input "**" at bounding box center [150, 196] width 55 height 13
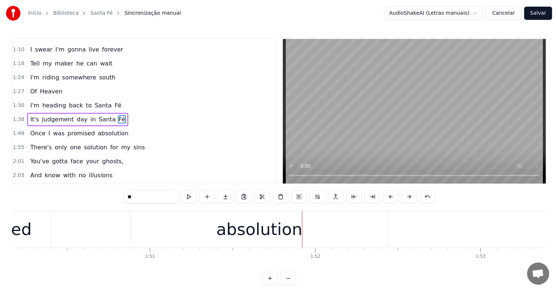
scroll to position [0, 18401]
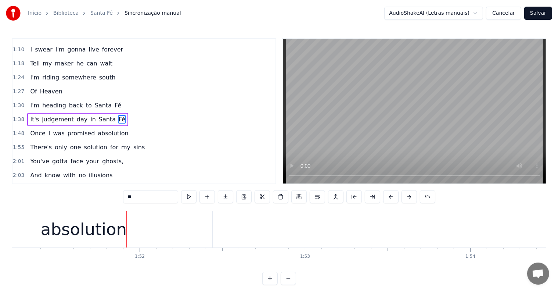
click at [98, 235] on div "absolution" at bounding box center [84, 229] width 86 height 25
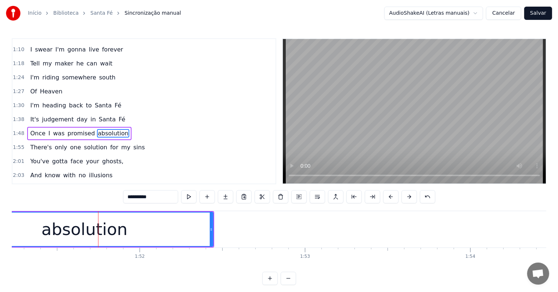
scroll to position [191, 0]
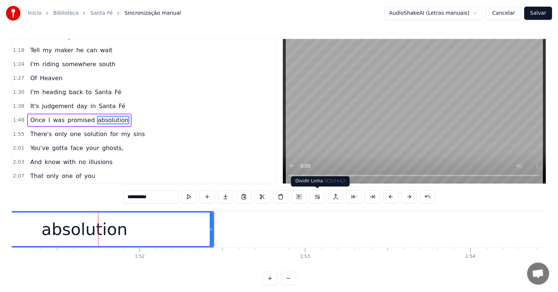
click at [319, 196] on button at bounding box center [317, 196] width 15 height 13
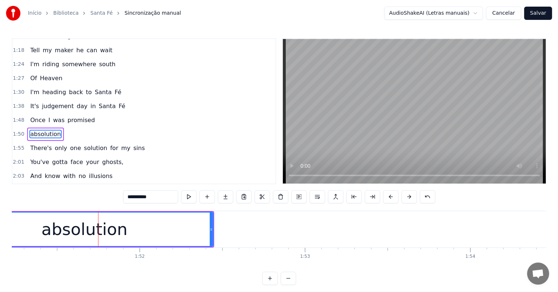
scroll to position [205, 0]
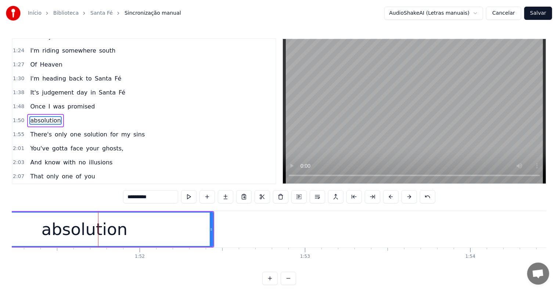
click at [72, 102] on span "promised" at bounding box center [81, 106] width 29 height 8
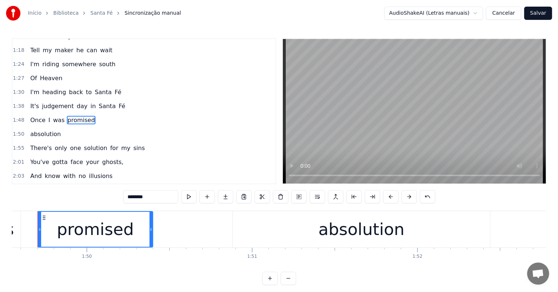
scroll to position [0, 18112]
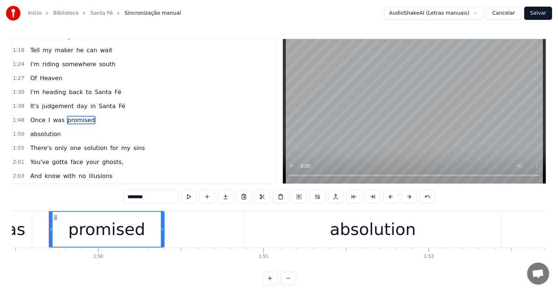
click at [153, 222] on div "promised" at bounding box center [107, 229] width 114 height 35
drag, startPoint x: 161, startPoint y: 229, endPoint x: 184, endPoint y: 232, distance: 23.3
click at [184, 232] on div at bounding box center [185, 229] width 3 height 35
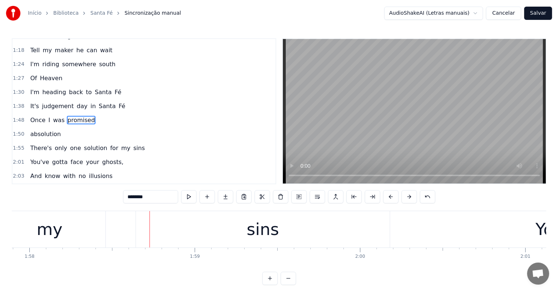
scroll to position [0, 19605]
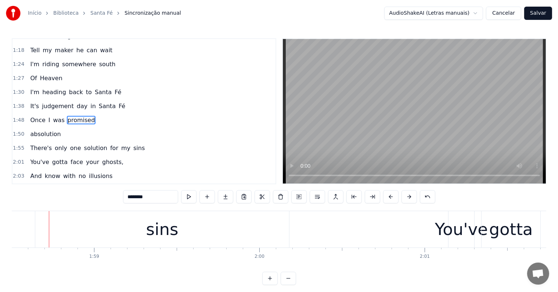
click at [162, 239] on div "sins" at bounding box center [162, 229] width 32 height 25
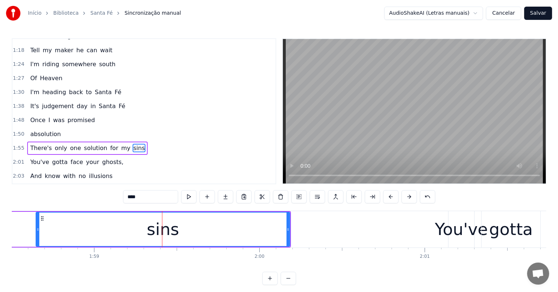
scroll to position [218, 0]
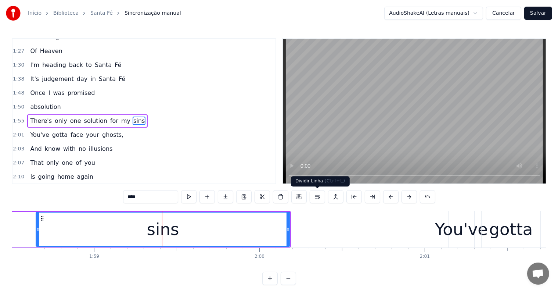
click at [318, 199] on button at bounding box center [317, 196] width 15 height 13
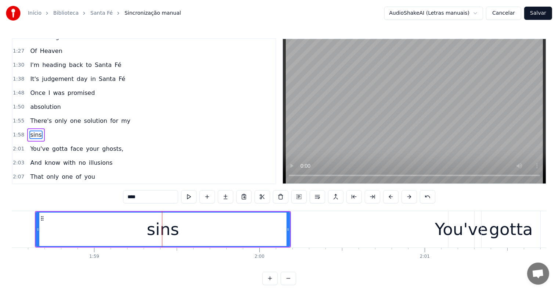
scroll to position [232, 0]
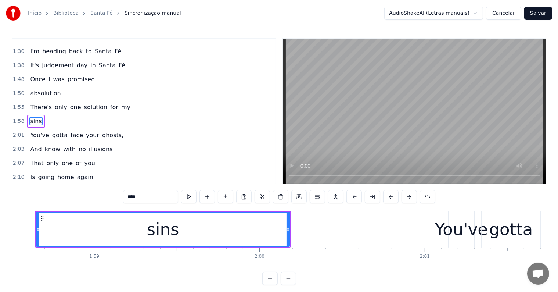
click at [121, 103] on span "my" at bounding box center [126, 107] width 11 height 8
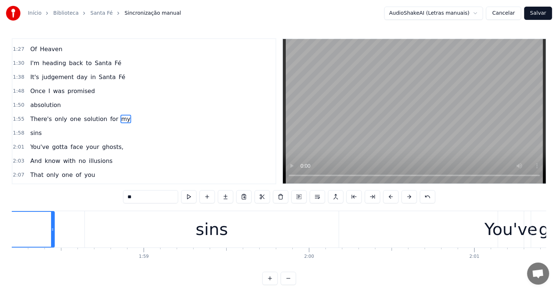
scroll to position [0, 19449]
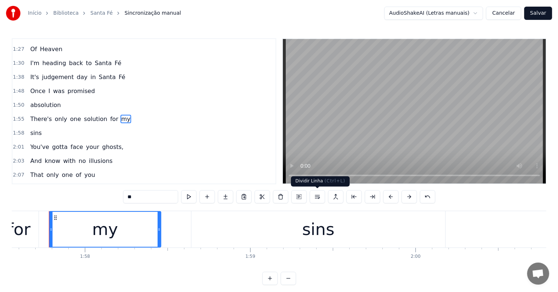
click at [317, 198] on button at bounding box center [317, 196] width 15 height 13
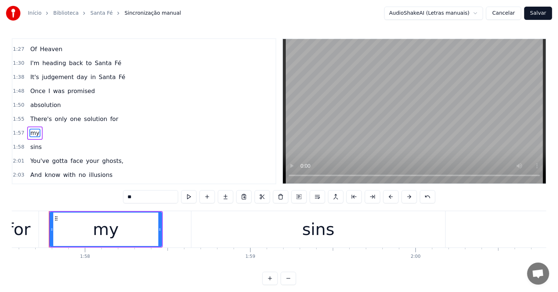
scroll to position [232, 0]
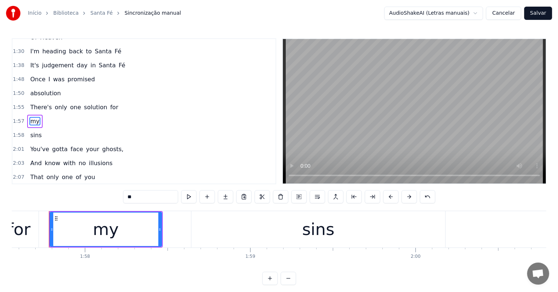
click at [110, 103] on span "for" at bounding box center [115, 107] width 10 height 8
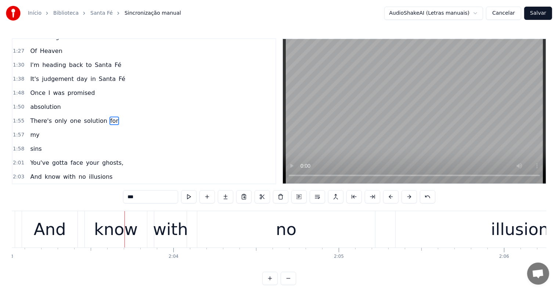
scroll to position [0, 20362]
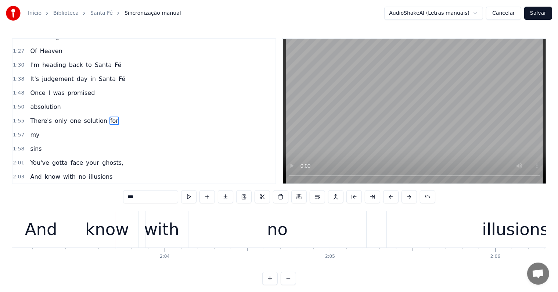
click at [65, 232] on div "And" at bounding box center [41, 229] width 56 height 36
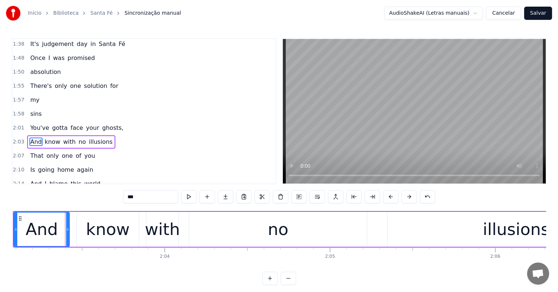
scroll to position [272, 0]
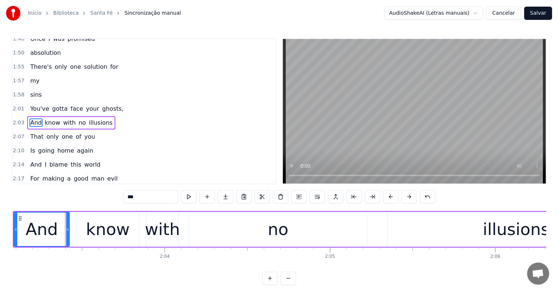
click at [101, 104] on span "ghosts," at bounding box center [112, 108] width 23 height 8
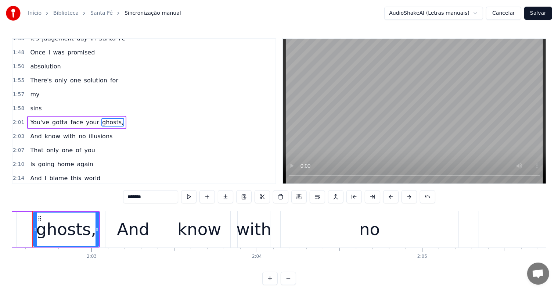
scroll to position [0, 20253]
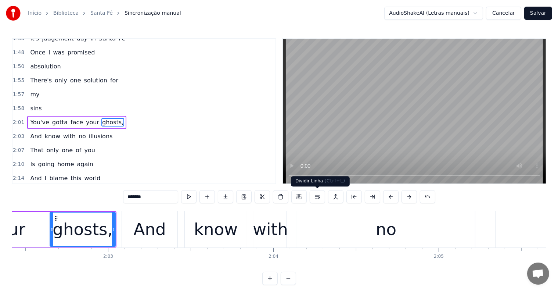
click at [317, 196] on button at bounding box center [317, 196] width 15 height 13
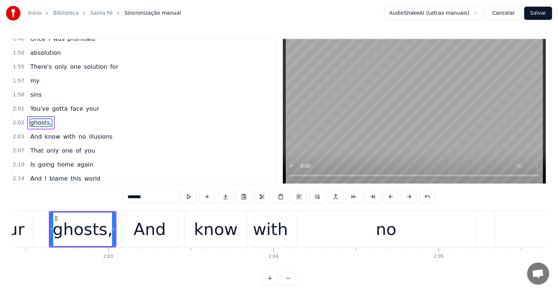
click at [85, 104] on span "your" at bounding box center [92, 108] width 15 height 8
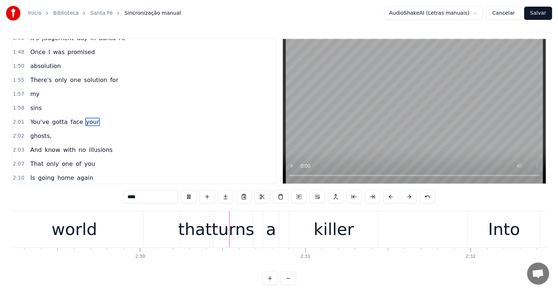
scroll to position [0, 24717]
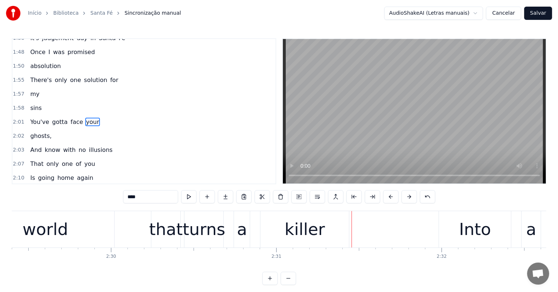
click at [287, 234] on div "killer" at bounding box center [305, 229] width 40 height 25
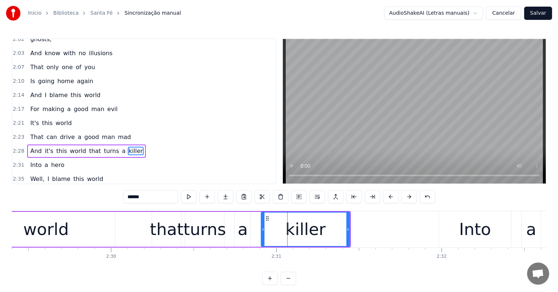
scroll to position [381, 0]
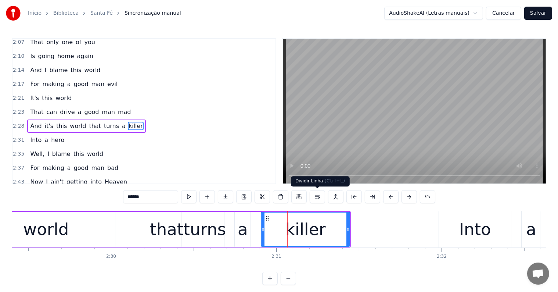
click at [317, 196] on button at bounding box center [317, 196] width 15 height 13
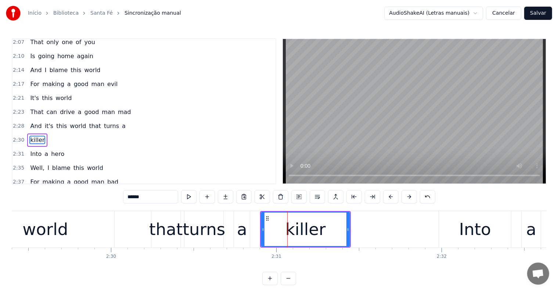
scroll to position [394, 0]
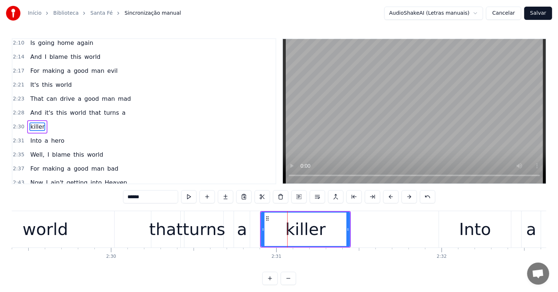
click at [103, 108] on span "turns" at bounding box center [111, 112] width 17 height 8
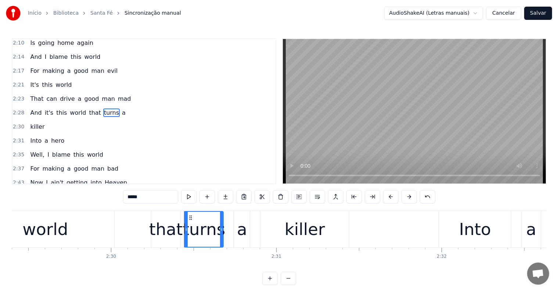
scroll to position [381, 0]
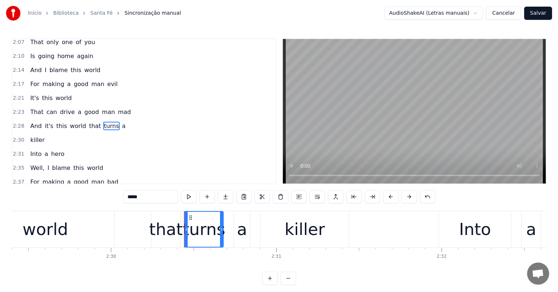
click at [121, 122] on span "a" at bounding box center [123, 126] width 5 height 8
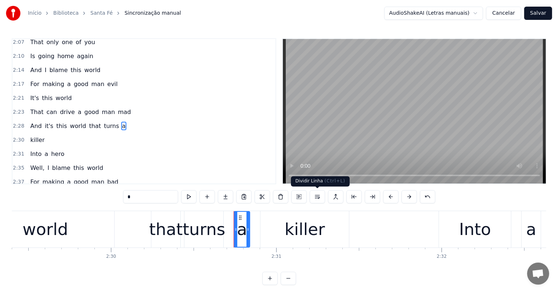
click at [317, 197] on button at bounding box center [317, 196] width 15 height 13
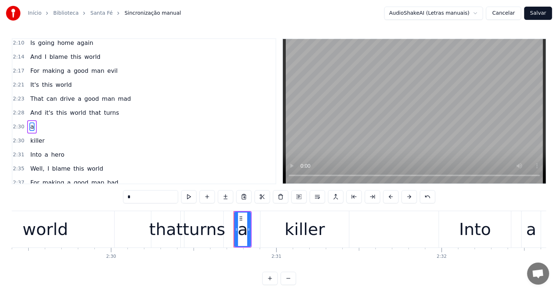
click at [103, 108] on span "turns" at bounding box center [111, 112] width 17 height 8
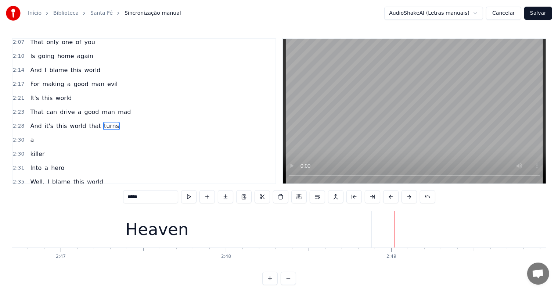
scroll to position [0, 27817]
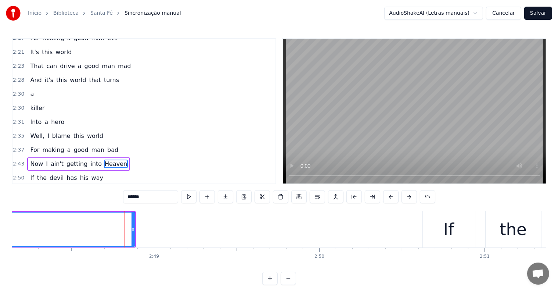
scroll to position [462, 0]
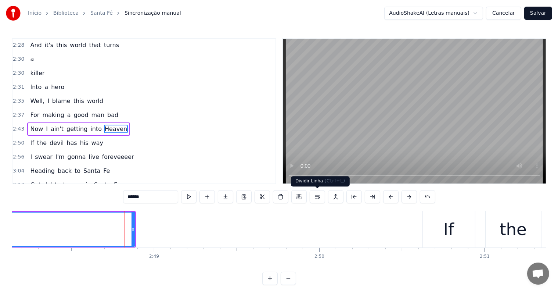
click at [318, 197] on button at bounding box center [317, 196] width 15 height 13
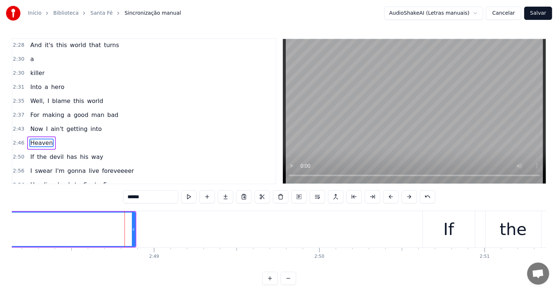
scroll to position [475, 0]
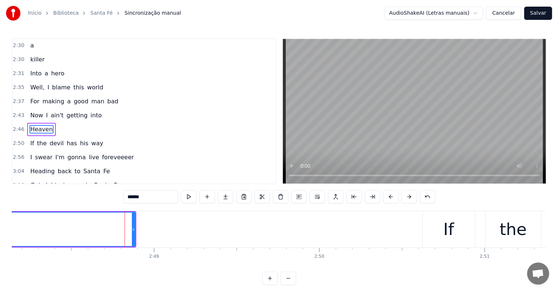
click at [90, 111] on span "into" at bounding box center [96, 115] width 13 height 8
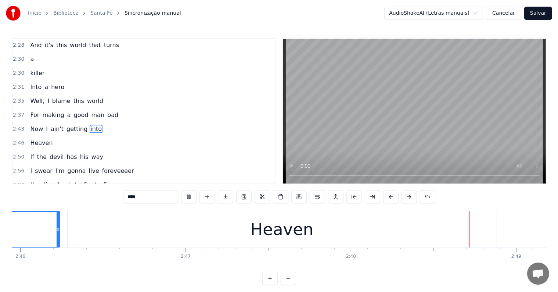
scroll to position [0, 27780]
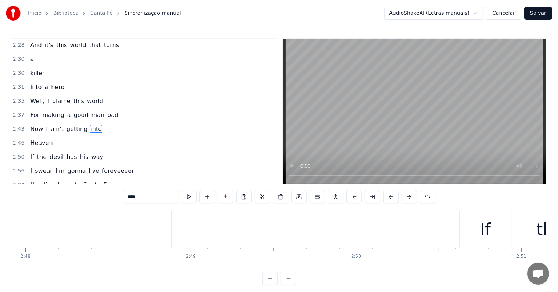
click at [90, 125] on span "into" at bounding box center [96, 129] width 13 height 8
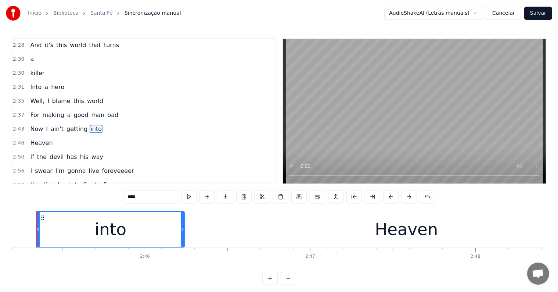
scroll to position [0, 27317]
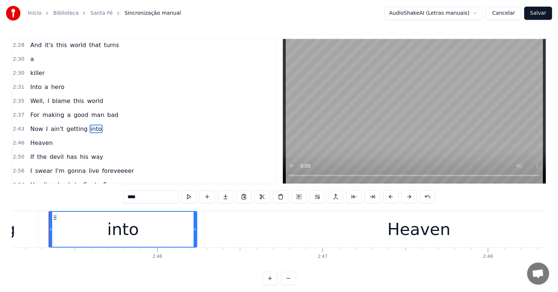
click at [132, 196] on input "****" at bounding box center [150, 196] width 55 height 13
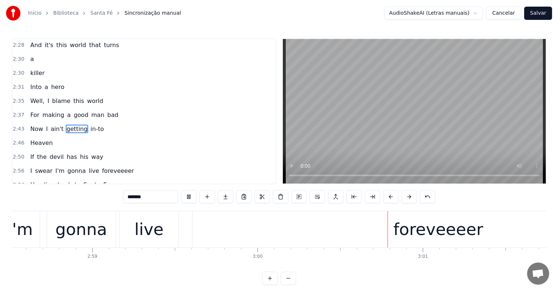
scroll to position [0, 29737]
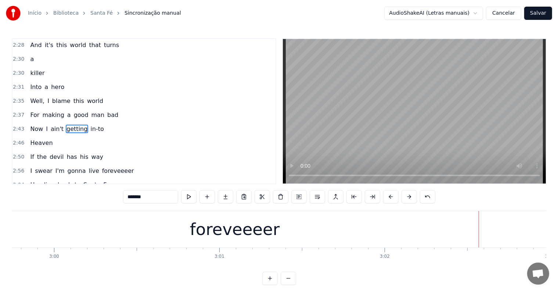
click at [229, 239] on div "foreveeeer" at bounding box center [235, 229] width 90 height 25
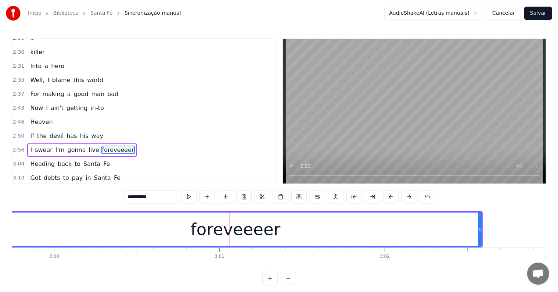
scroll to position [503, 0]
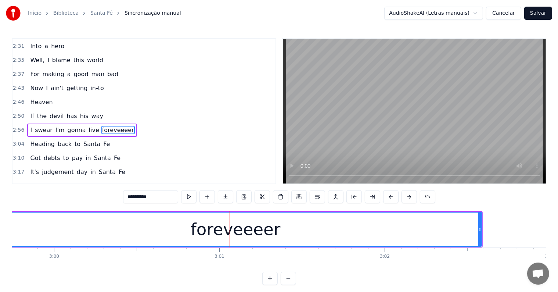
click at [150, 197] on input "**********" at bounding box center [150, 196] width 55 height 13
click at [146, 217] on div "forever" at bounding box center [236, 228] width 492 height 33
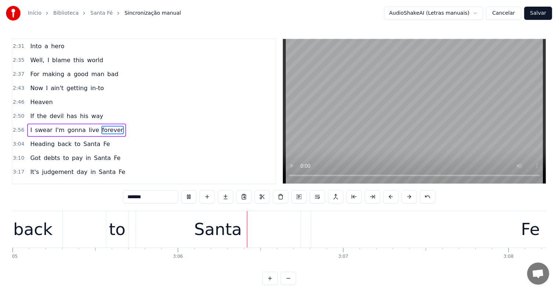
scroll to position [0, 30689]
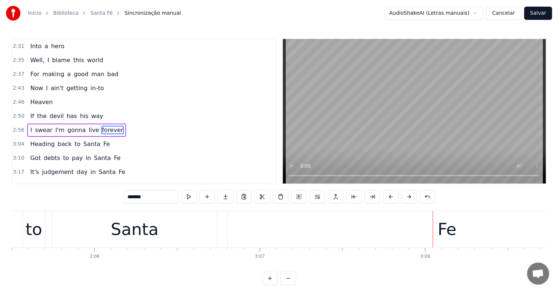
click at [306, 238] on div "Fe" at bounding box center [447, 229] width 439 height 36
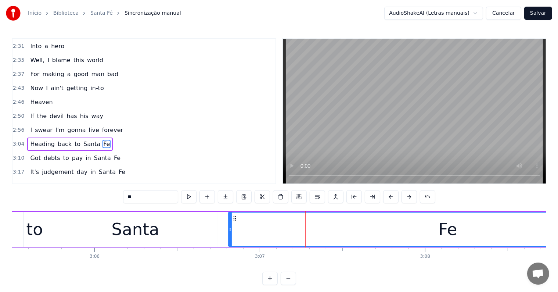
scroll to position [516, 0]
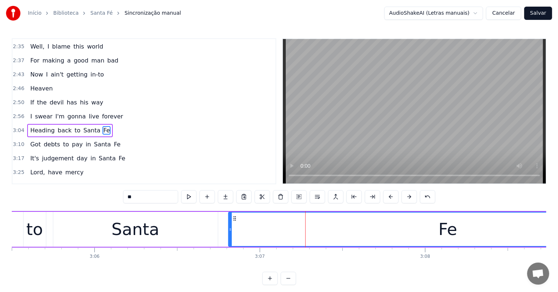
click at [158, 194] on input "**" at bounding box center [150, 196] width 55 height 13
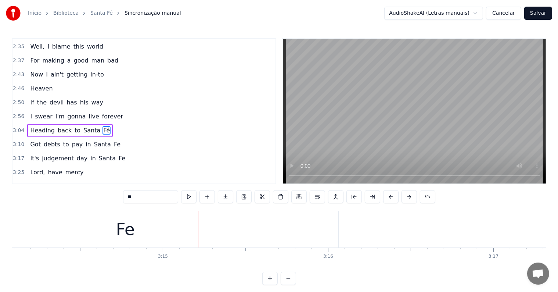
scroll to position [0, 32110]
click at [211, 232] on div "Fe" at bounding box center [125, 229] width 426 height 36
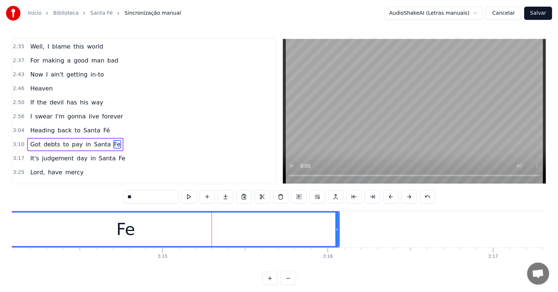
scroll to position [529, 0]
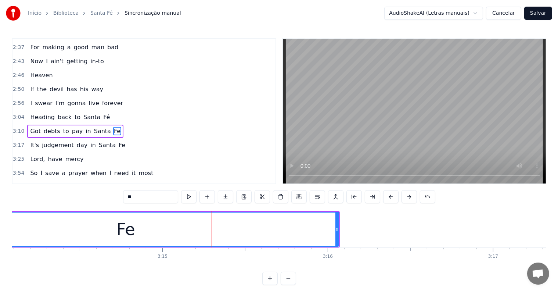
click at [168, 196] on input "**" at bounding box center [150, 196] width 55 height 13
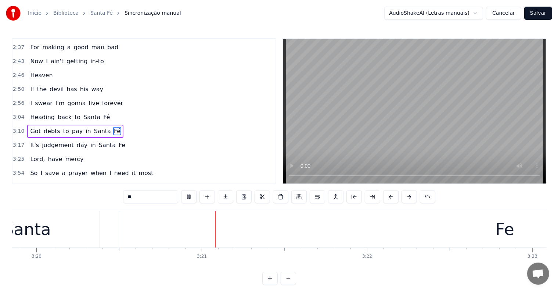
scroll to position [0, 33135]
click at [416, 242] on div "Fe" at bounding box center [433, 229] width 770 height 36
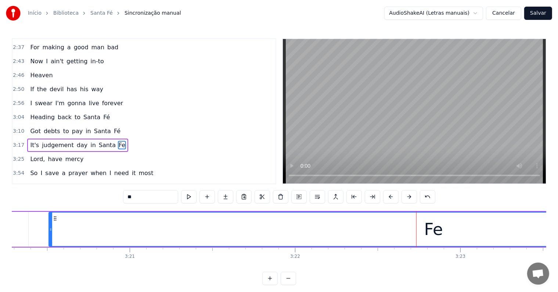
scroll to position [543, 0]
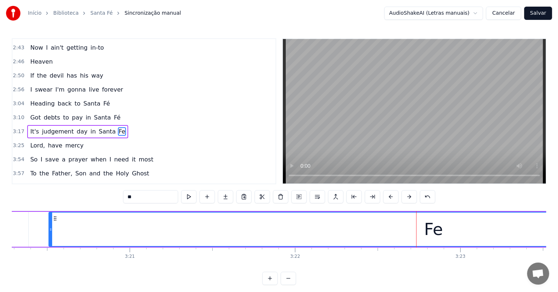
click at [164, 199] on input "**" at bounding box center [150, 196] width 55 height 13
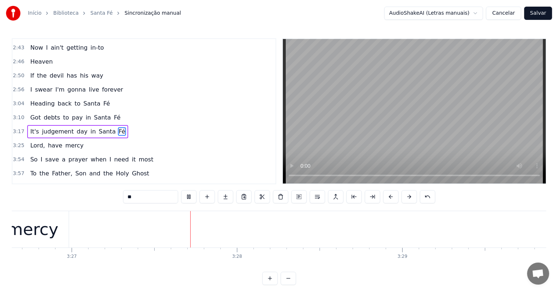
scroll to position [0, 34195]
click at [44, 235] on div "mercy" at bounding box center [23, 229] width 51 height 25
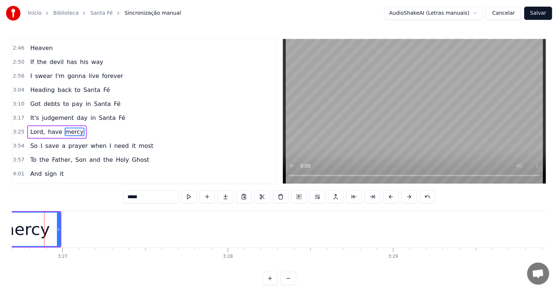
scroll to position [0, 34191]
click at [151, 198] on input "*****" at bounding box center [150, 196] width 55 height 13
drag, startPoint x: 25, startPoint y: 232, endPoint x: 65, endPoint y: 225, distance: 40.3
click at [25, 232] on div "mercy.." at bounding box center [29, 229] width 60 height 25
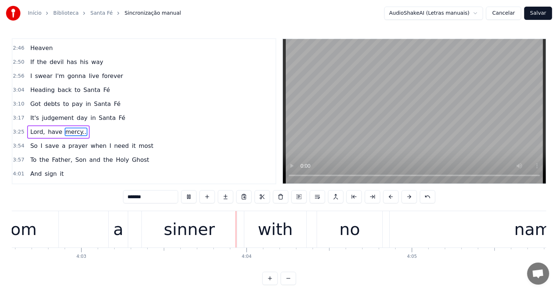
scroll to position [0, 40196]
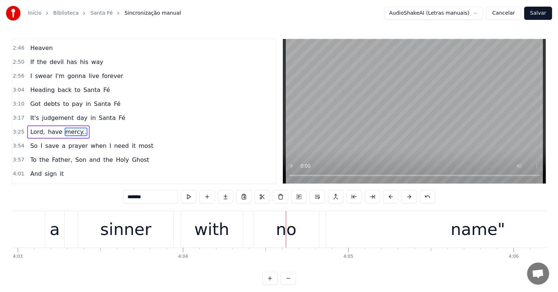
click at [118, 237] on div "sinner" at bounding box center [125, 229] width 51 height 25
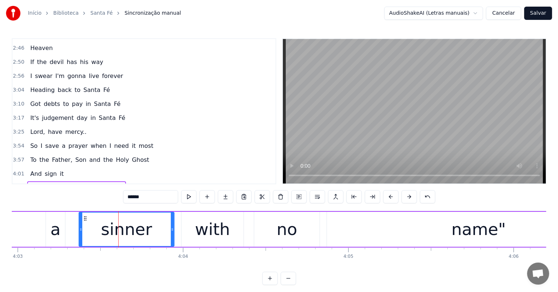
scroll to position [611, 0]
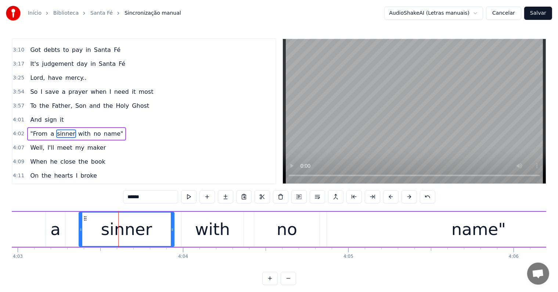
click at [37, 129] on span ""From" at bounding box center [38, 133] width 19 height 8
type input "*****"
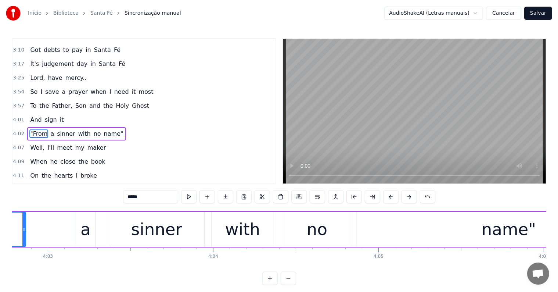
scroll to position [0, 40050]
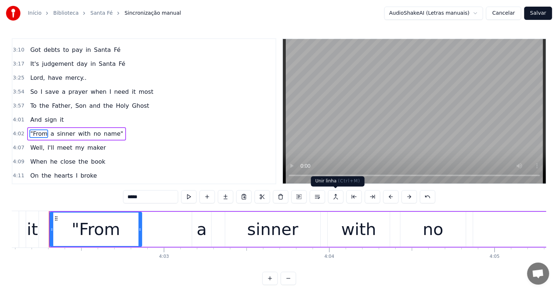
click at [334, 196] on button at bounding box center [335, 196] width 15 height 13
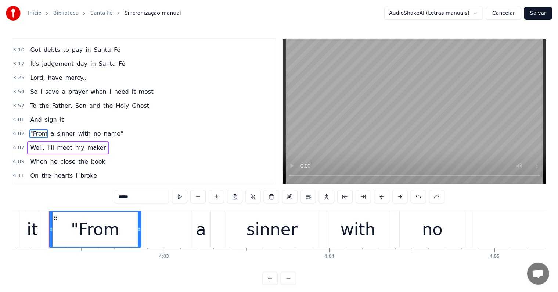
click at [59, 115] on span "it" at bounding box center [62, 119] width 6 height 8
type input "**"
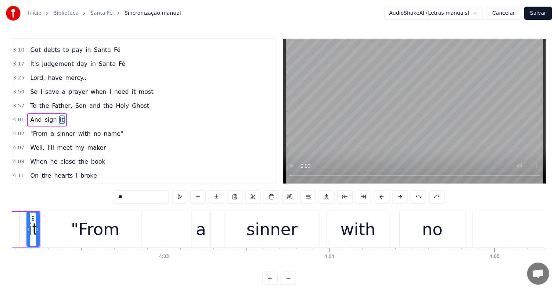
scroll to position [0, 40026]
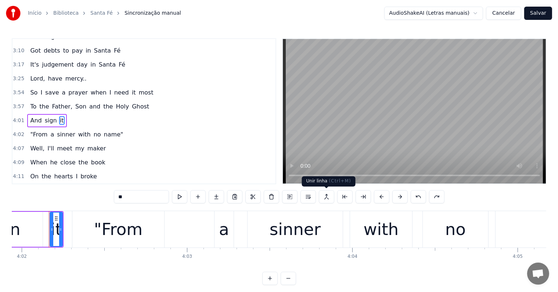
click at [324, 196] on button at bounding box center [326, 196] width 15 height 13
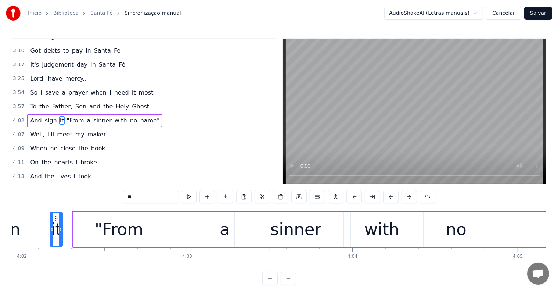
click at [78, 114] on div "And sign it "From a sinner with no name"" at bounding box center [94, 120] width 135 height 13
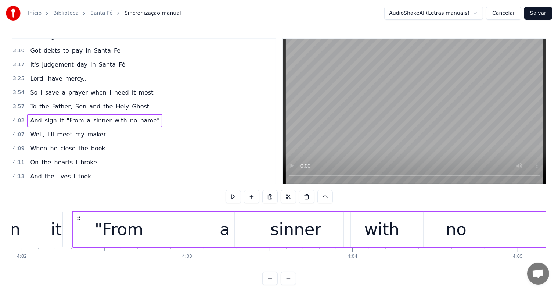
click at [86, 116] on span "a" at bounding box center [88, 120] width 5 height 8
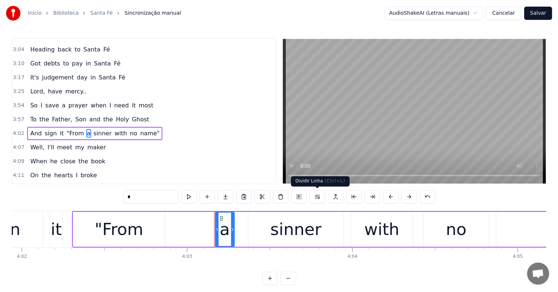
click at [316, 197] on button at bounding box center [317, 196] width 15 height 13
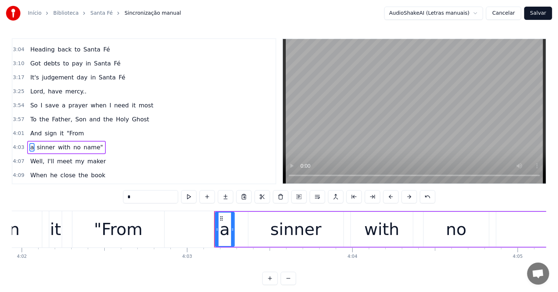
scroll to position [611, 0]
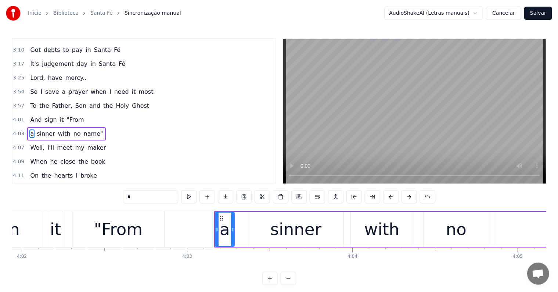
click at [51, 115] on span "sign" at bounding box center [51, 119] width 14 height 8
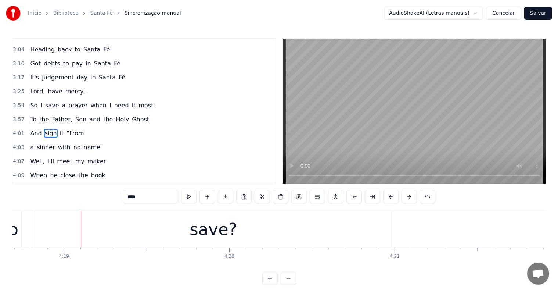
scroll to position [0, 42829]
click at [153, 240] on div "save?" at bounding box center [181, 229] width 357 height 36
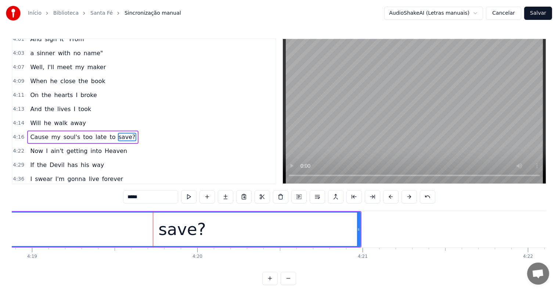
scroll to position [692, 0]
click at [320, 197] on button at bounding box center [317, 196] width 15 height 13
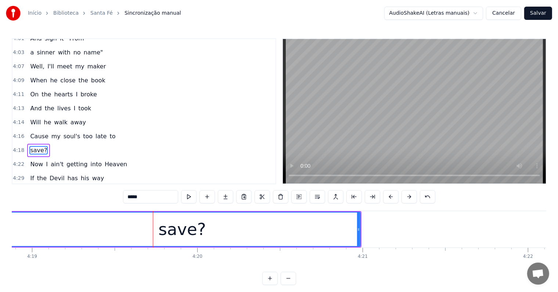
scroll to position [706, 0]
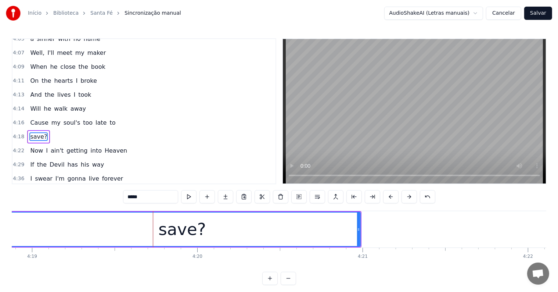
click at [95, 118] on span "late" at bounding box center [101, 122] width 12 height 8
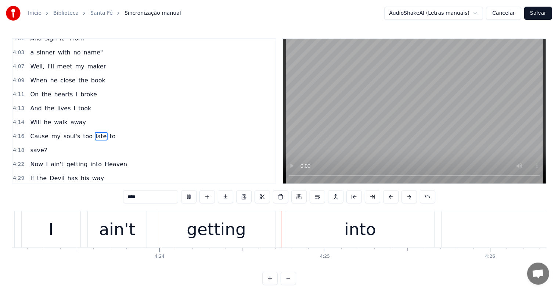
scroll to position [0, 43613]
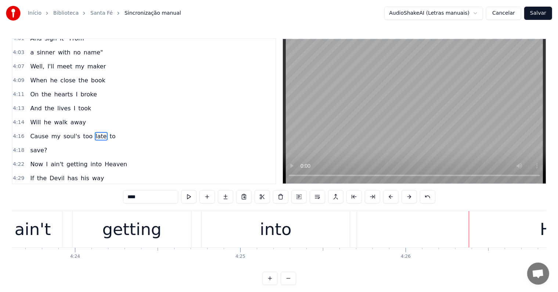
click at [279, 233] on div "into" at bounding box center [276, 229] width 32 height 25
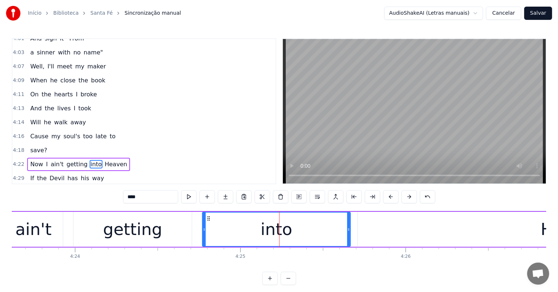
scroll to position [719, 0]
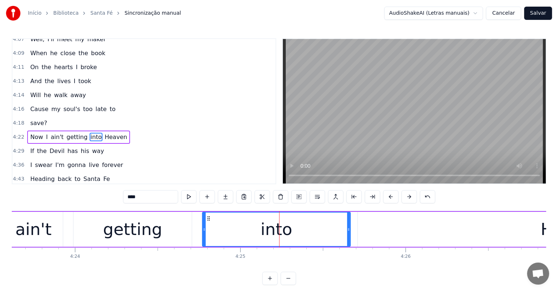
click at [105, 133] on span "Heaven" at bounding box center [116, 137] width 24 height 8
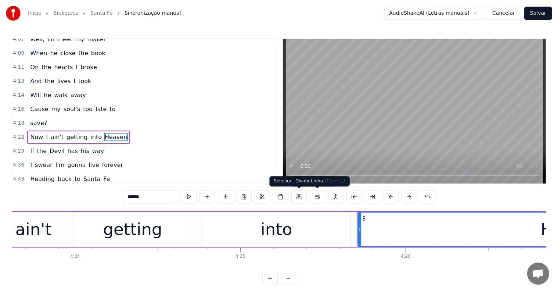
click at [316, 196] on button at bounding box center [317, 196] width 15 height 13
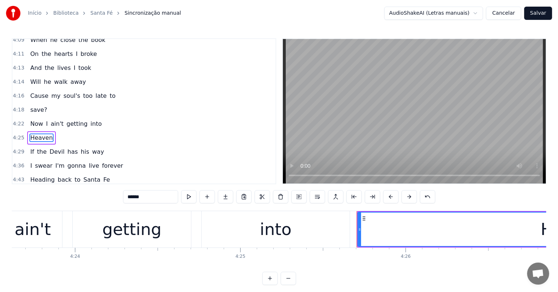
click at [90, 119] on span "into" at bounding box center [96, 123] width 13 height 8
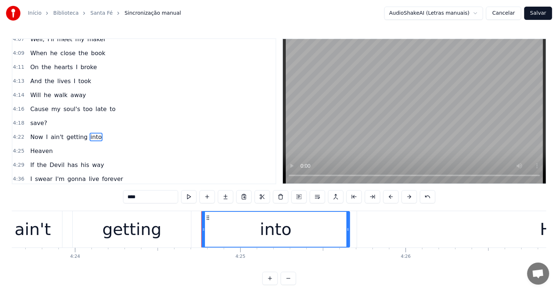
click at [132, 197] on input "****" at bounding box center [150, 196] width 55 height 13
click at [119, 232] on div "getting" at bounding box center [131, 229] width 59 height 25
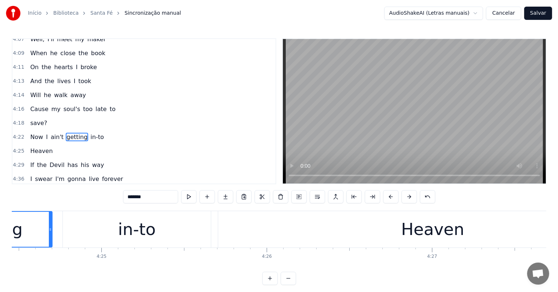
scroll to position [0, 43736]
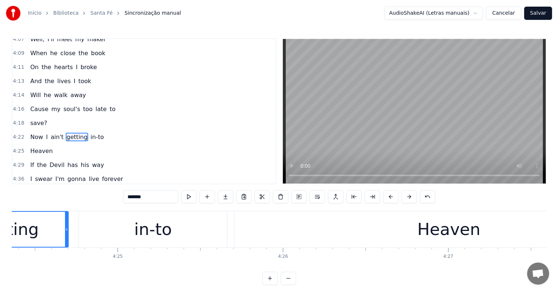
click at [160, 235] on div "in-to" at bounding box center [152, 229] width 37 height 25
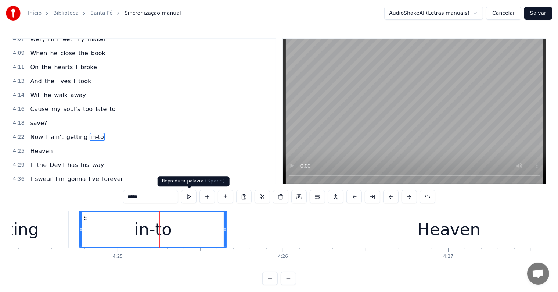
click at [188, 197] on button at bounding box center [188, 196] width 15 height 13
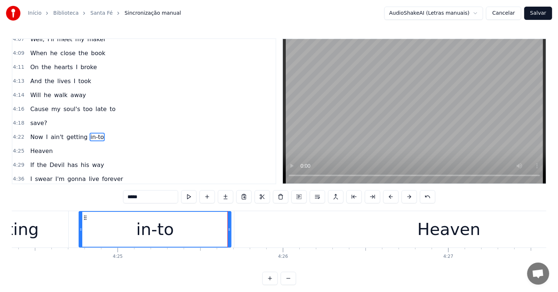
drag, startPoint x: 225, startPoint y: 229, endPoint x: 229, endPoint y: 230, distance: 4.1
click at [229, 230] on icon at bounding box center [229, 229] width 3 height 6
click at [18, 230] on div "getting" at bounding box center [8, 229] width 59 height 25
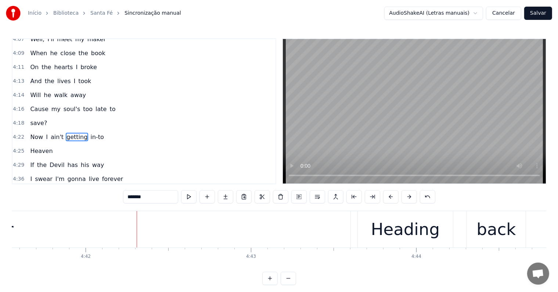
scroll to position [0, 46581]
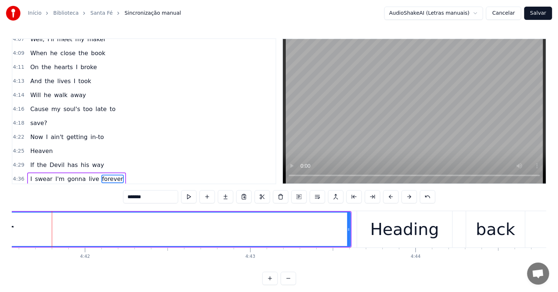
scroll to position [735, 0]
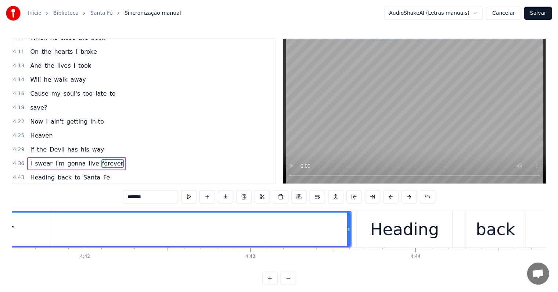
click at [137, 197] on input "*******" at bounding box center [150, 196] width 55 height 13
click at [137, 197] on input "********" at bounding box center [150, 196] width 55 height 13
click at [140, 197] on input "********" at bounding box center [150, 196] width 55 height 13
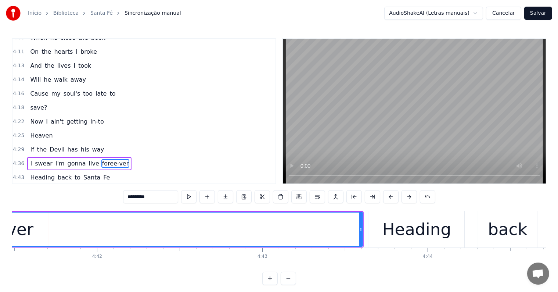
click at [88, 159] on span "live" at bounding box center [94, 163] width 12 height 8
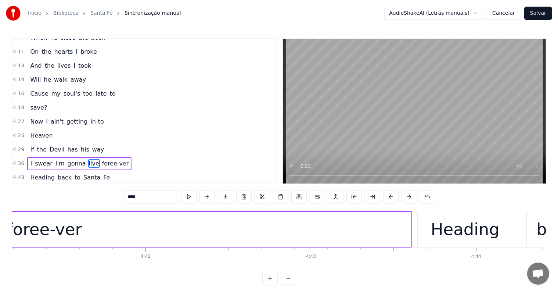
scroll to position [0, 46508]
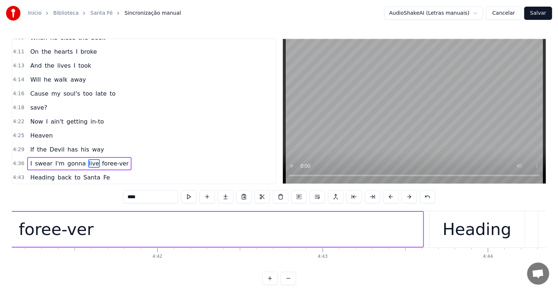
click at [58, 233] on div "foree-ver" at bounding box center [56, 229] width 75 height 25
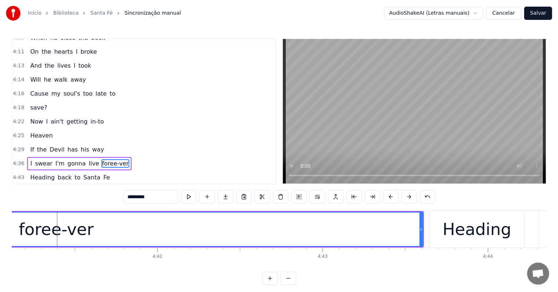
click at [140, 196] on input "*********" at bounding box center [150, 196] width 55 height 13
click at [15, 223] on div "fore-ver" at bounding box center [56, 228] width 733 height 33
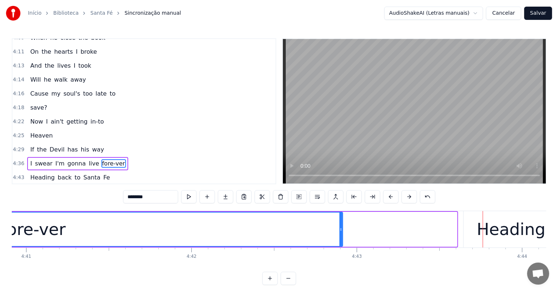
drag, startPoint x: 456, startPoint y: 227, endPoint x: 339, endPoint y: 235, distance: 116.8
click at [340, 235] on div at bounding box center [341, 228] width 3 height 33
click at [38, 231] on div "fore-ver" at bounding box center [32, 229] width 65 height 25
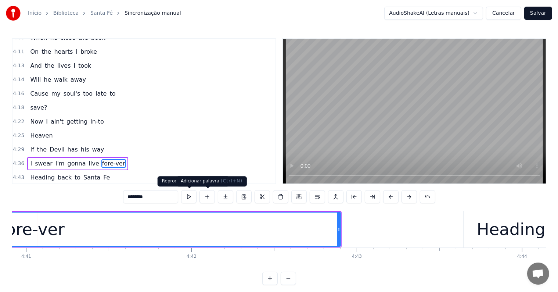
scroll to position [0, 46463]
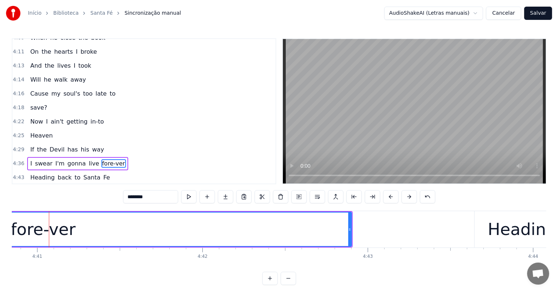
click at [189, 197] on button at bounding box center [188, 196] width 15 height 13
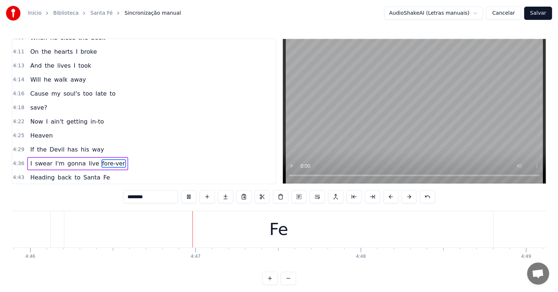
scroll to position [0, 47302]
click at [38, 145] on span "the" at bounding box center [41, 149] width 11 height 8
type input "***"
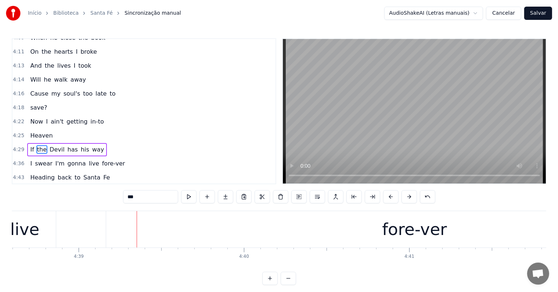
scroll to position [0, 46129]
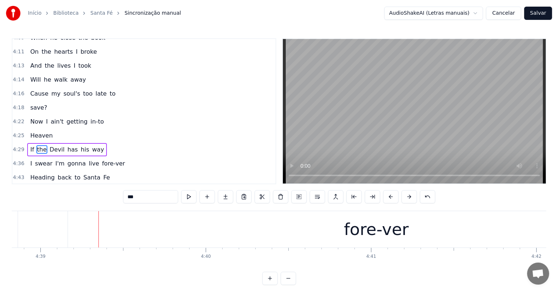
click at [33, 229] on div "I swear I'm gonna live fore-ver" at bounding box center [144, 229] width 1086 height 36
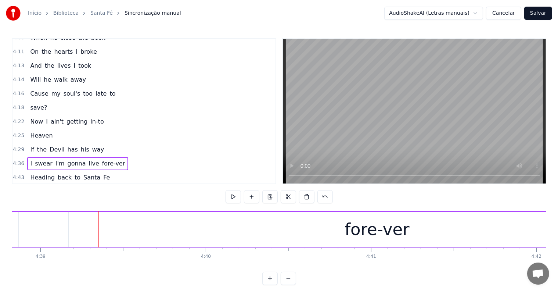
scroll to position [0, 46113]
click at [101, 159] on span "fore-ver" at bounding box center [113, 163] width 25 height 8
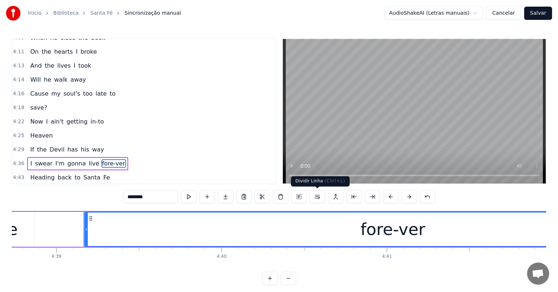
click at [319, 197] on button at bounding box center [317, 196] width 15 height 13
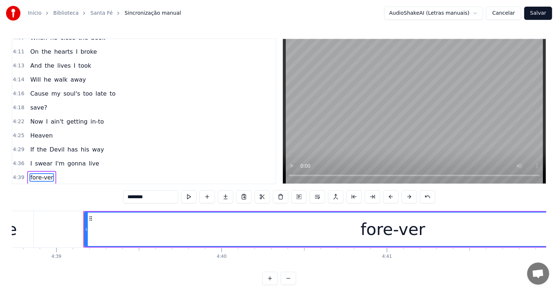
scroll to position [748, 0]
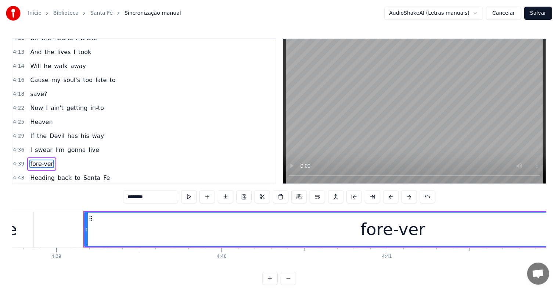
click at [70, 146] on span "gonna" at bounding box center [77, 150] width 20 height 8
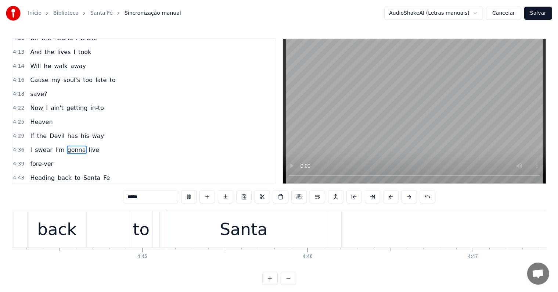
scroll to position [0, 47022]
click at [419, 232] on div "Fe" at bounding box center [554, 229] width 429 height 36
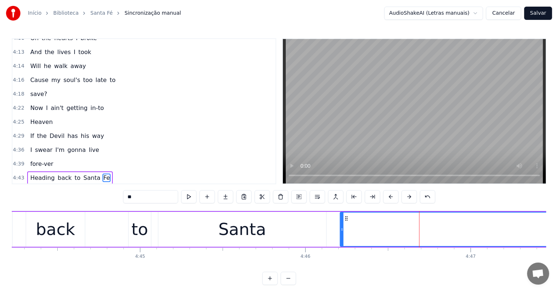
scroll to position [3, 0]
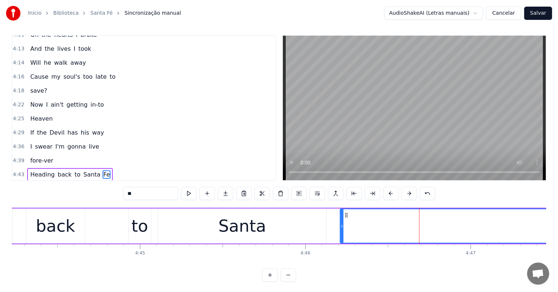
click at [170, 192] on input "**" at bounding box center [150, 193] width 55 height 13
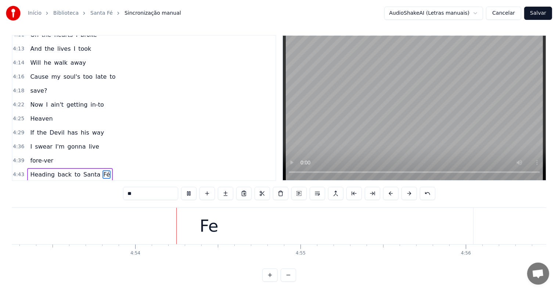
scroll to position [0, 48517]
click at [204, 222] on div "Fe" at bounding box center [208, 226] width 19 height 25
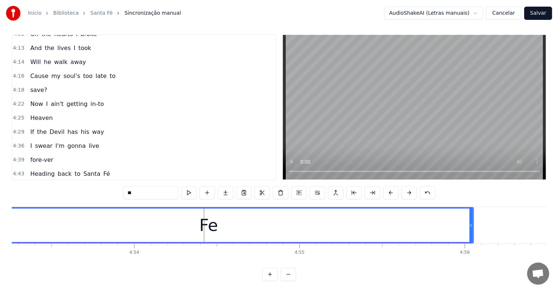
scroll to position [11, 0]
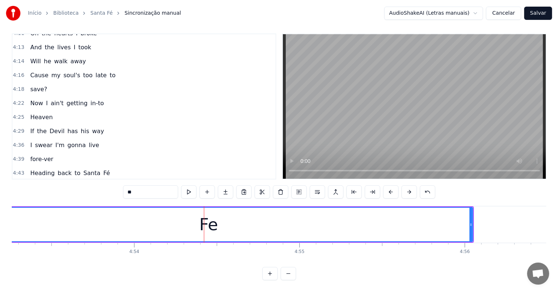
click at [156, 190] on input "**" at bounding box center [150, 191] width 55 height 13
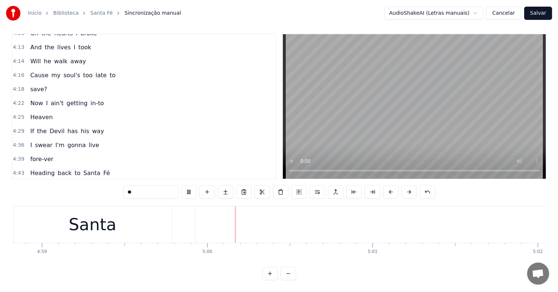
scroll to position [0, 49497]
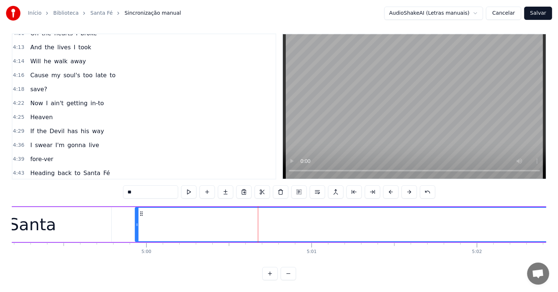
click at [156, 185] on input "**" at bounding box center [150, 191] width 55 height 13
type input "**"
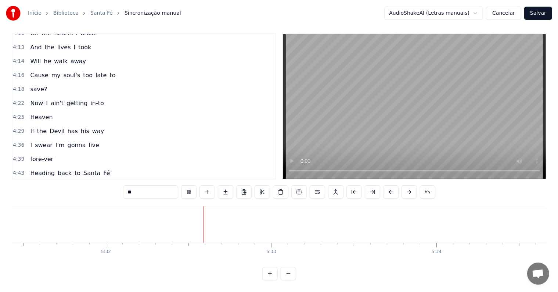
scroll to position [0, 54891]
click at [540, 14] on button "Salvar" at bounding box center [539, 13] width 28 height 13
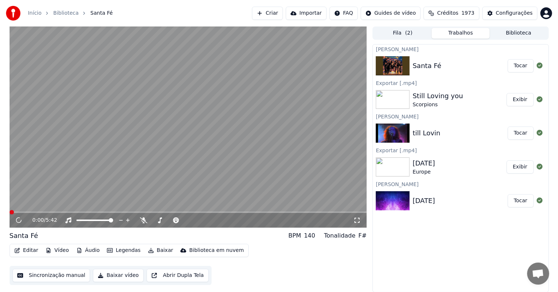
click at [73, 174] on video at bounding box center [189, 126] width 358 height 201
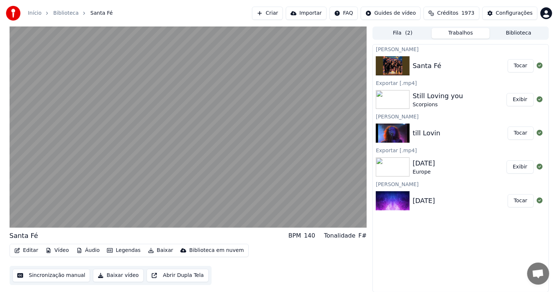
click at [72, 128] on video at bounding box center [189, 126] width 358 height 201
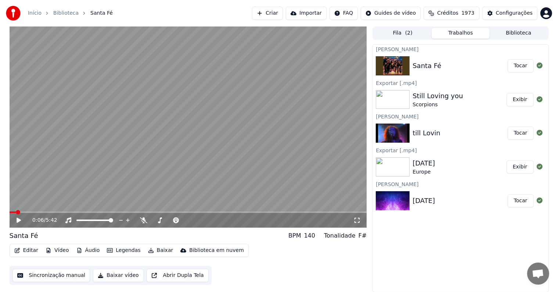
click at [26, 250] on button "Editar" at bounding box center [26, 250] width 30 height 10
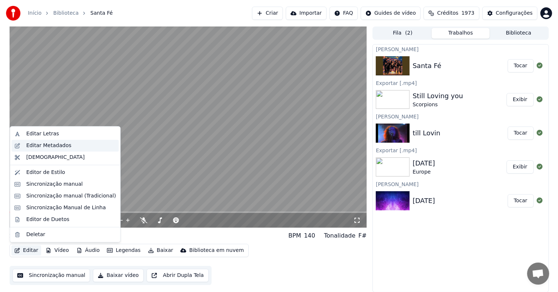
click at [31, 146] on div "Editar Metadados" at bounding box center [48, 145] width 45 height 7
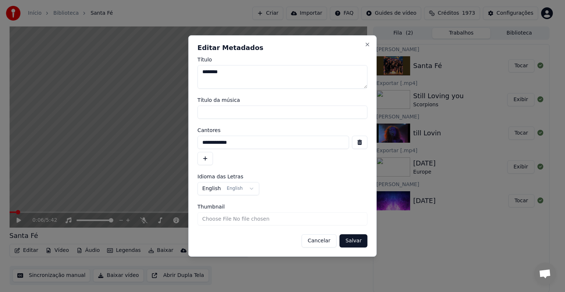
click at [210, 143] on input "**********" at bounding box center [272, 142] width 151 height 13
type input "**********"
click at [352, 241] on button "Salvar" at bounding box center [353, 240] width 28 height 13
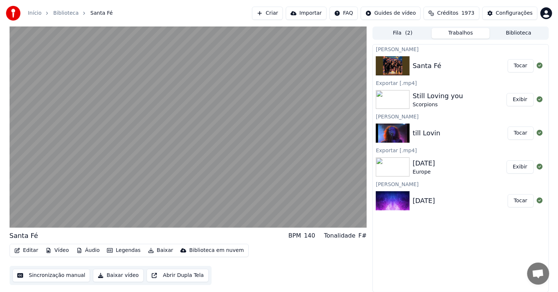
click at [112, 175] on video at bounding box center [189, 126] width 358 height 201
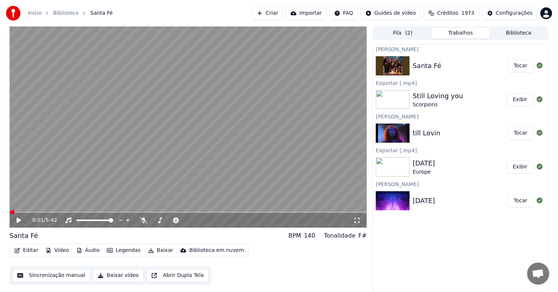
click at [11, 212] on span at bounding box center [10, 211] width 1 height 1
click at [18, 219] on icon at bounding box center [19, 220] width 4 height 5
click at [112, 163] on video at bounding box center [189, 126] width 358 height 201
click at [26, 251] on button "Editar" at bounding box center [26, 250] width 30 height 10
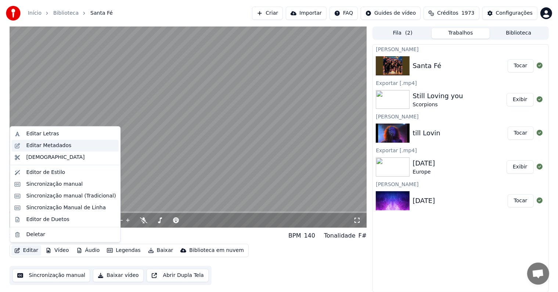
click at [35, 145] on div "Editar Metadados" at bounding box center [48, 145] width 45 height 7
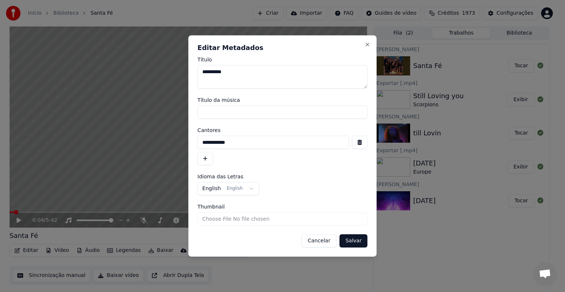
click at [238, 72] on textarea "**********" at bounding box center [282, 77] width 170 height 24
type textarea "**********"
click at [354, 243] on button "Salvar" at bounding box center [353, 240] width 28 height 13
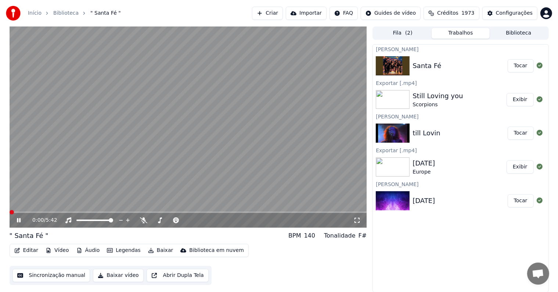
click at [10, 214] on span at bounding box center [12, 212] width 4 height 4
click at [156, 248] on button "Baixar" at bounding box center [160, 250] width 31 height 10
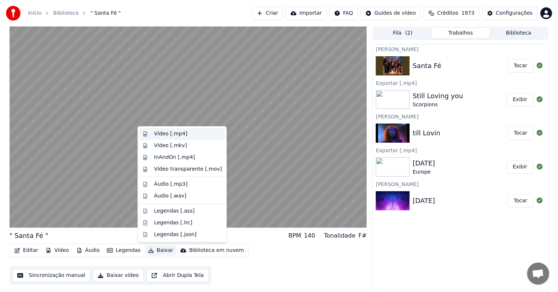
click at [159, 132] on div "Vídeo [.mp4]" at bounding box center [170, 133] width 33 height 7
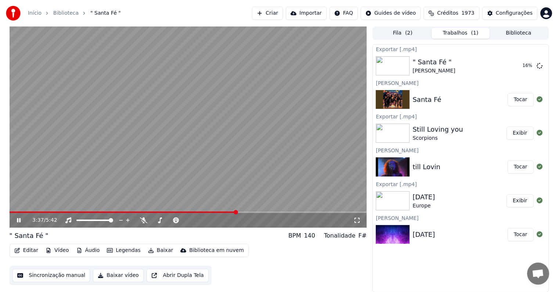
click at [525, 134] on button "Exibir" at bounding box center [520, 132] width 27 height 13
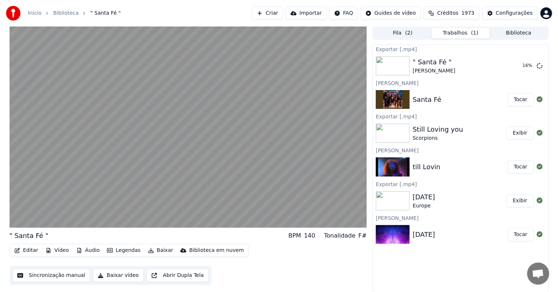
click at [521, 135] on button "Exibir" at bounding box center [520, 132] width 27 height 13
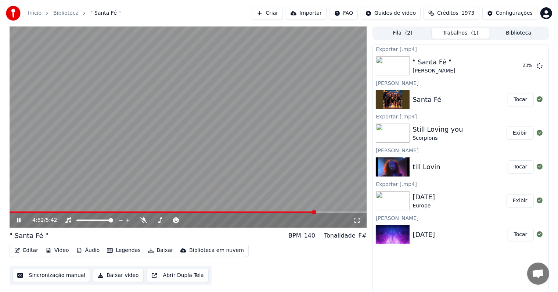
click at [16, 219] on icon at bounding box center [23, 220] width 17 height 6
click at [522, 65] on button "Exibir" at bounding box center [520, 65] width 27 height 13
